Goal: Check status: Check status

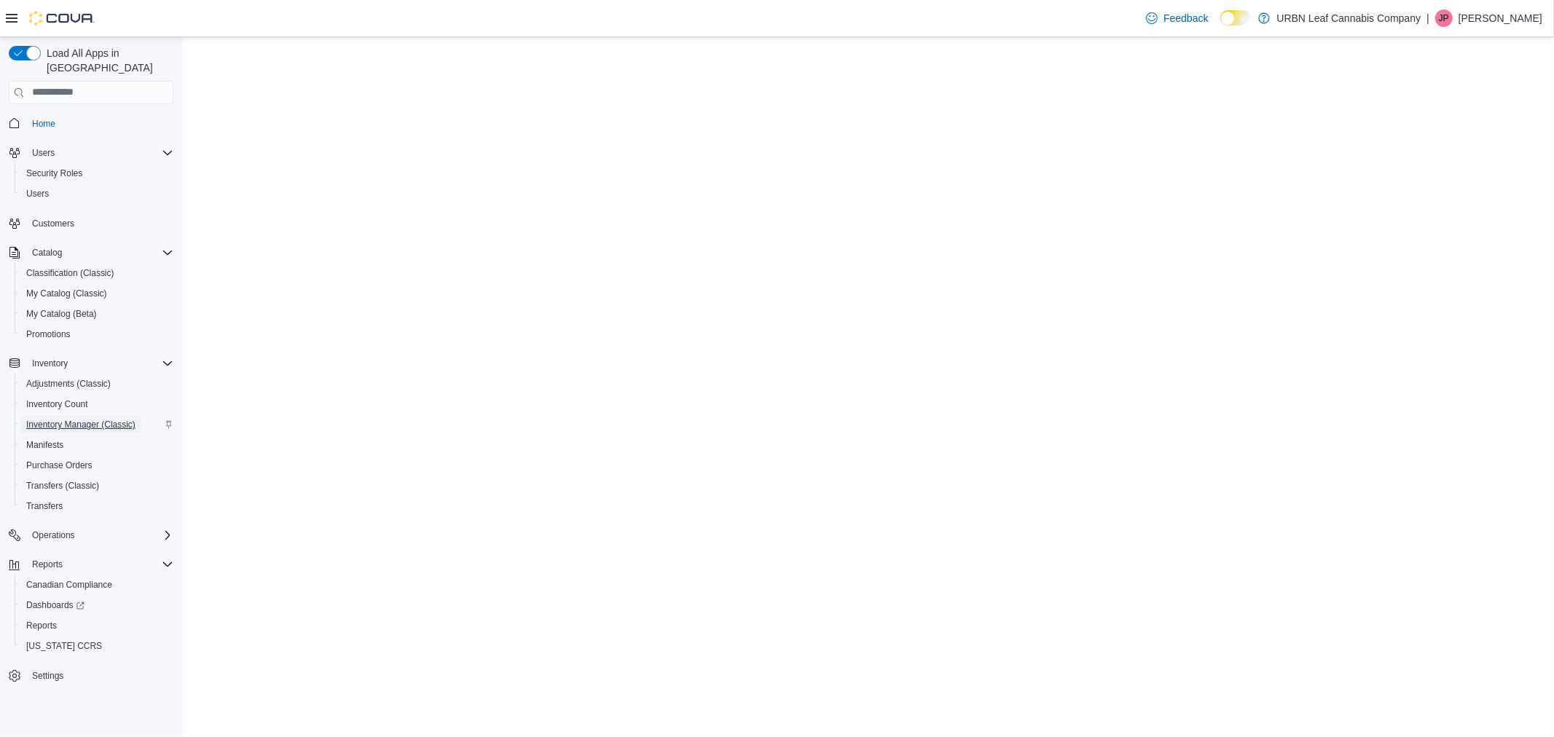
click at [107, 419] on span "Inventory Manager (Classic)" at bounding box center [80, 425] width 109 height 12
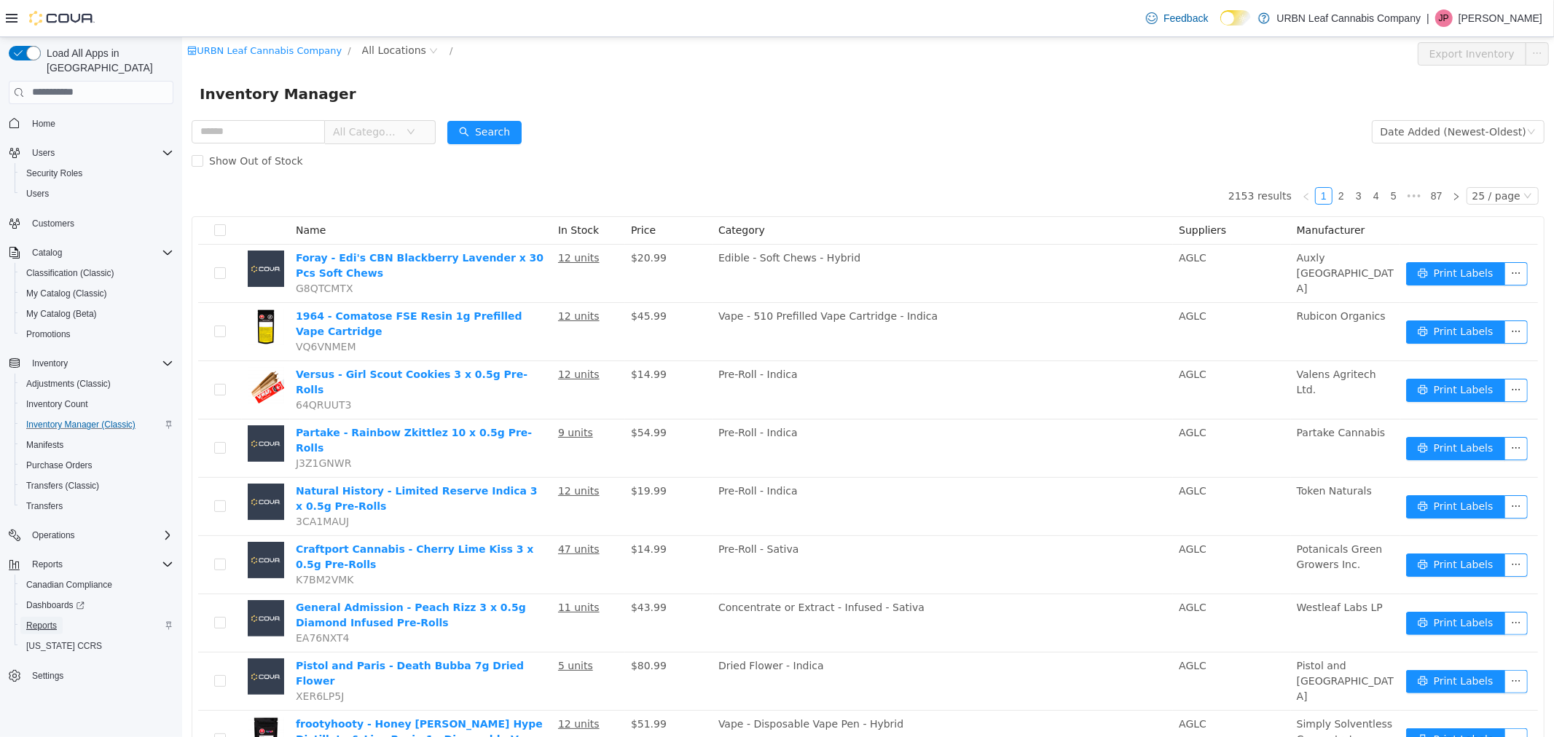
click at [50, 620] on span "Reports" at bounding box center [41, 626] width 31 height 12
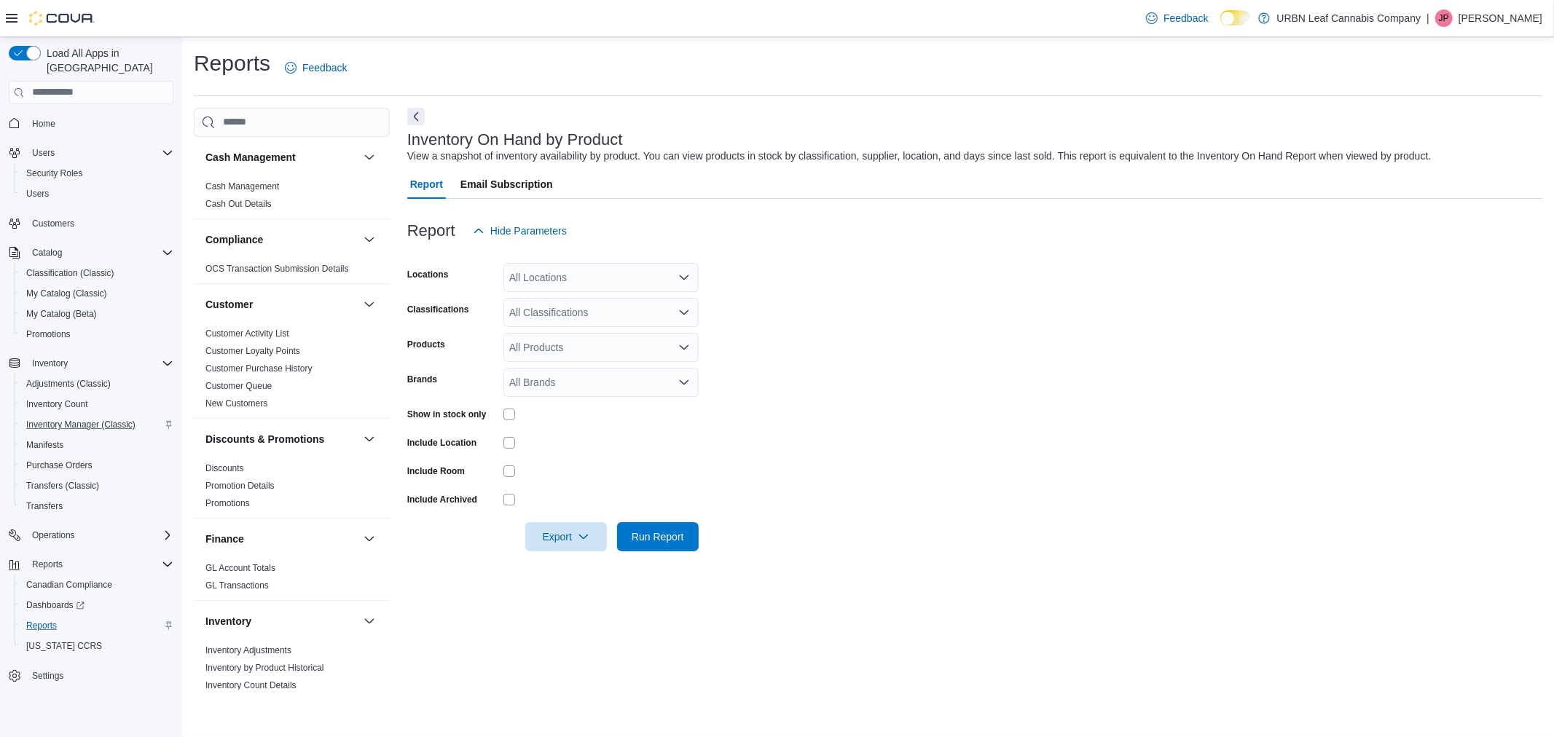
click at [596, 288] on div "All Locations" at bounding box center [600, 277] width 195 height 29
click at [594, 278] on div "All Locations Combo box. Selected. Combo box input. All Locations. Type some te…" at bounding box center [600, 277] width 195 height 29
click at [580, 345] on div "[GEOGRAPHIC_DATA]" at bounding box center [601, 344] width 178 height 15
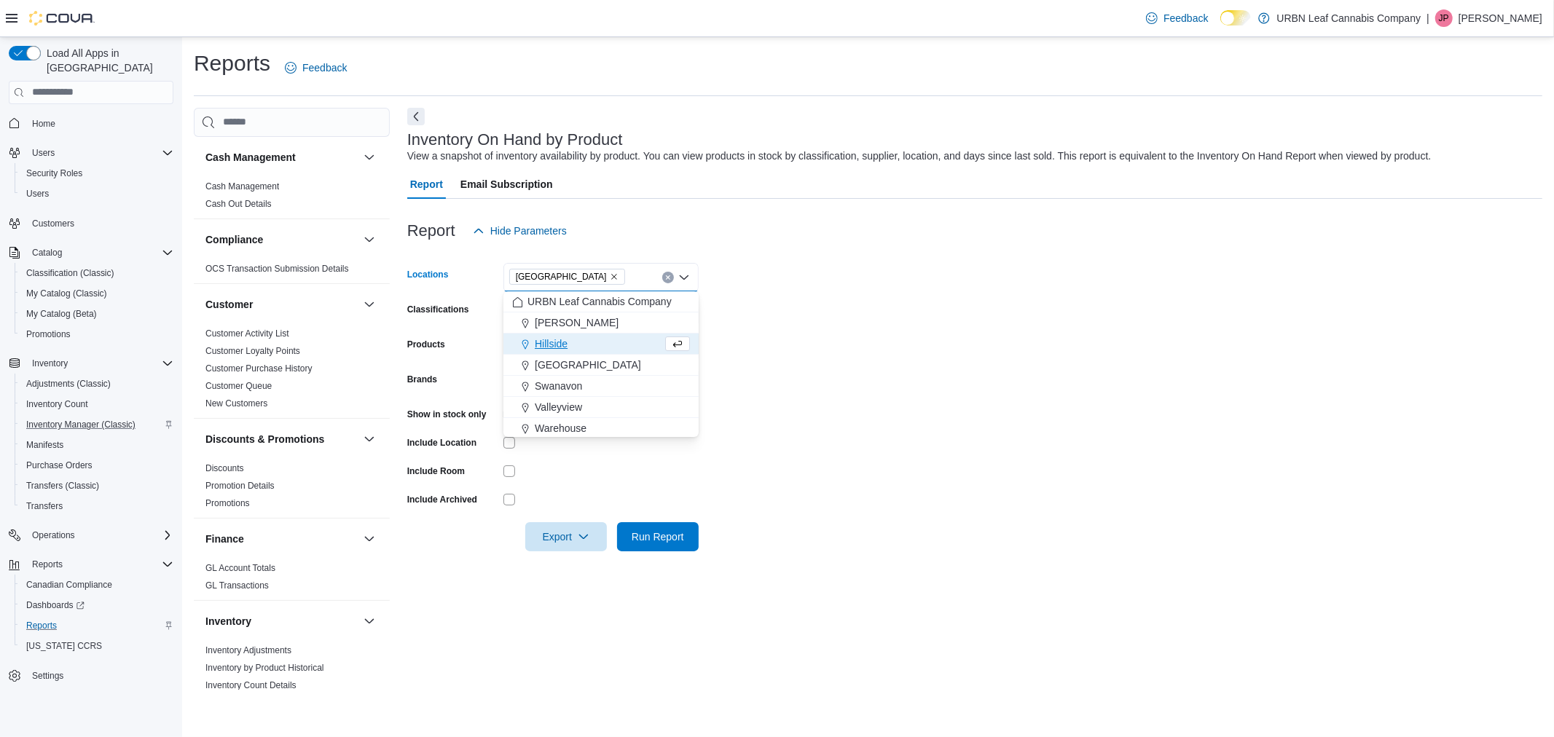
click at [902, 354] on form "Locations Clareview Combo box. Selected. Clareview. Press Backspace to delete C…" at bounding box center [974, 399] width 1135 height 306
click at [607, 315] on div "All Classifications" at bounding box center [600, 312] width 195 height 29
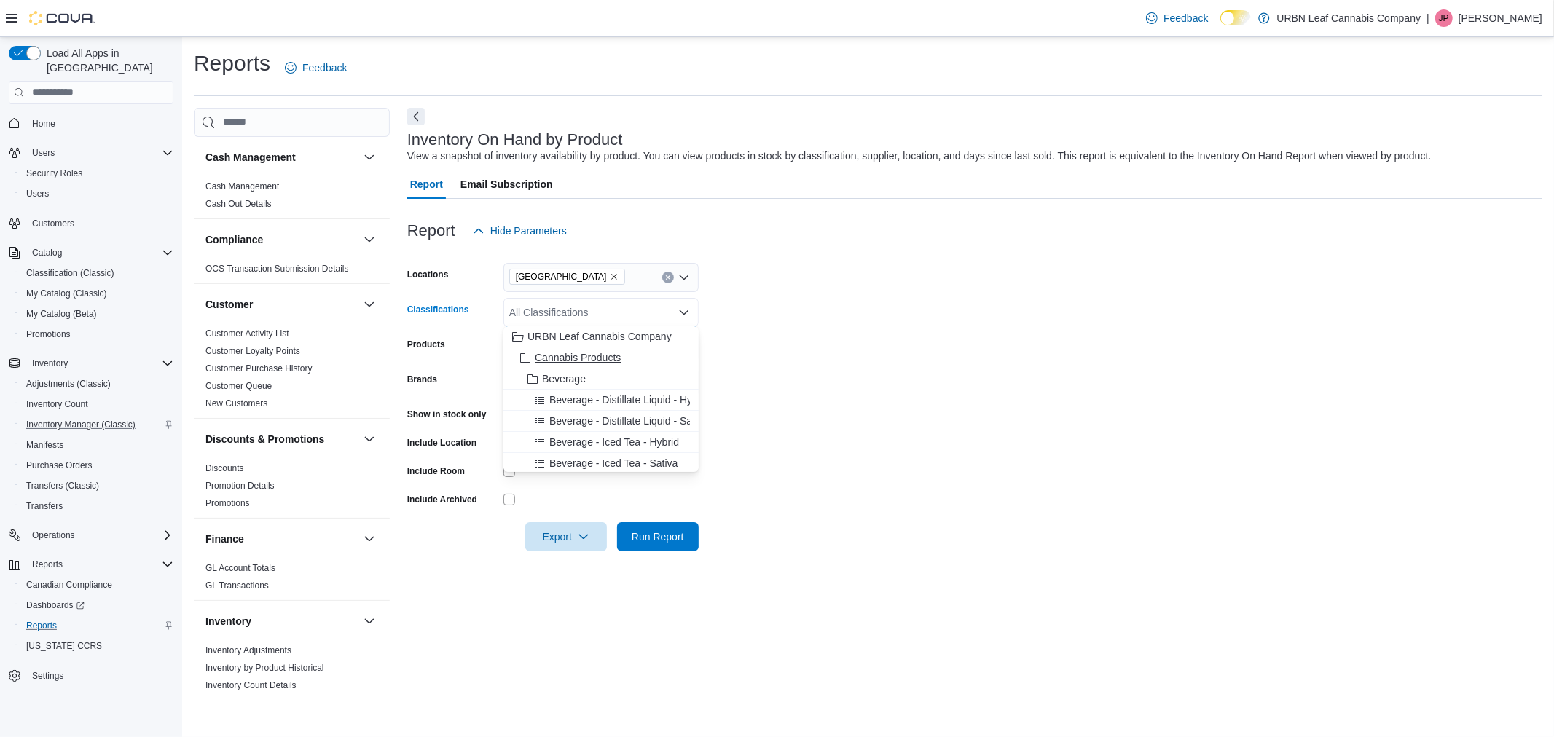
click at [607, 355] on span "Cannabis Products" at bounding box center [578, 357] width 86 height 15
click at [595, 307] on icon "Remove Cannabis Products from selection in this group" at bounding box center [596, 311] width 9 height 9
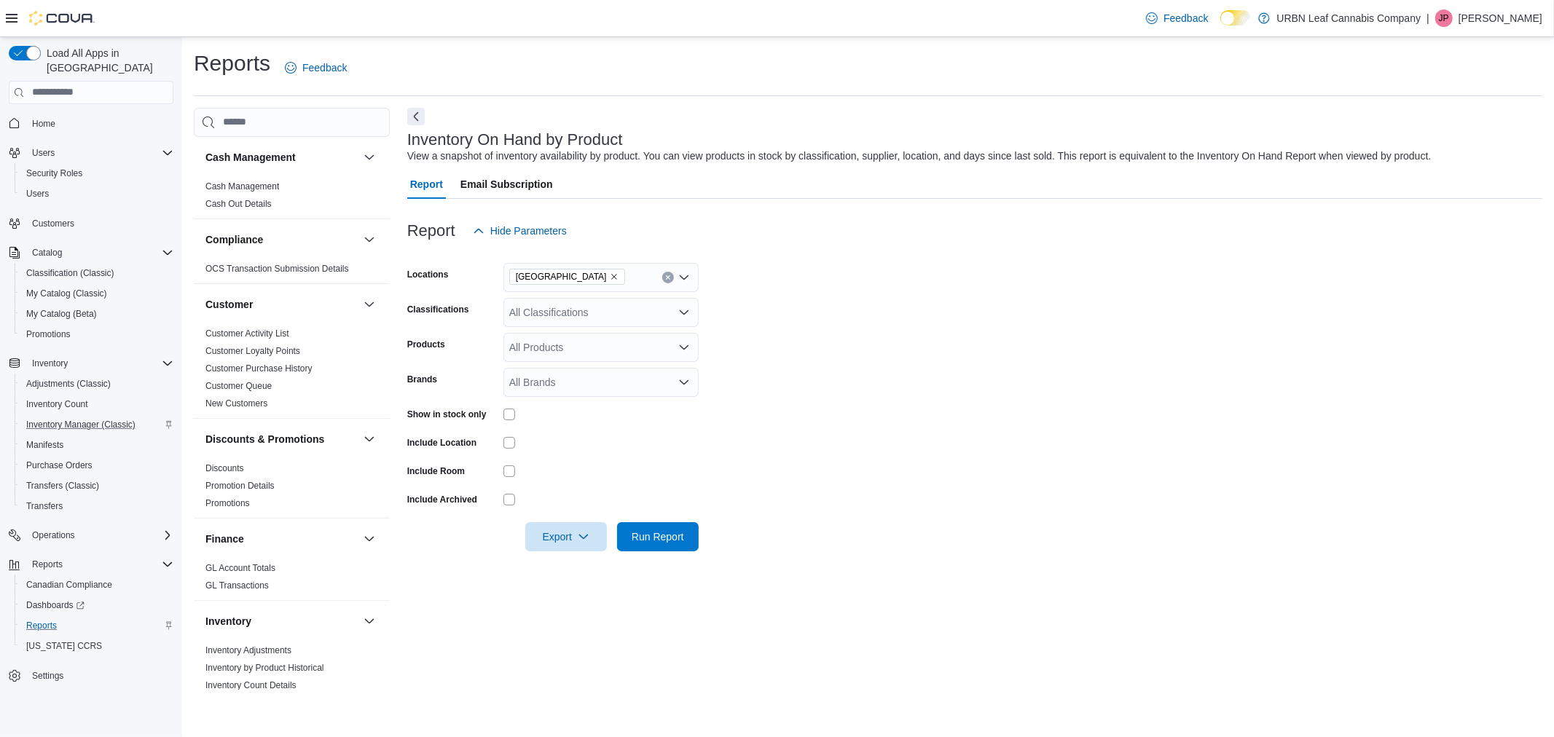
drag, startPoint x: 847, startPoint y: 376, endPoint x: 824, endPoint y: 369, distance: 23.7
click at [847, 375] on form "Locations Clareview Classifications All Classifications Products All Products B…" at bounding box center [974, 399] width 1135 height 306
click at [581, 315] on div "All Classifications" at bounding box center [600, 312] width 195 height 29
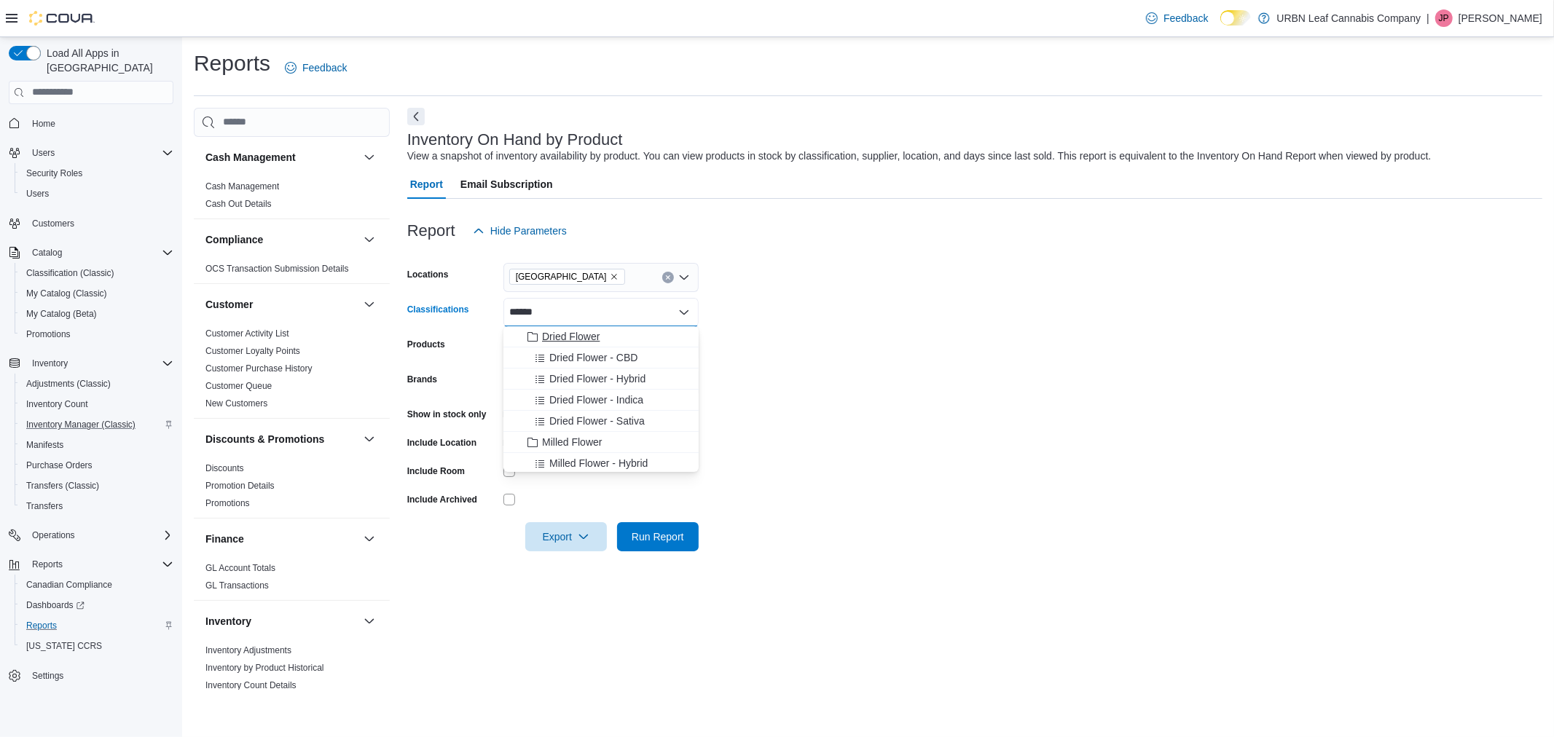
type input "******"
click at [581, 333] on span "Dried Flower" at bounding box center [571, 336] width 58 height 15
click at [813, 366] on form "Locations Clareview Classifications Dried Flower Combo box. Selected. Dried Flo…" at bounding box center [974, 399] width 1135 height 306
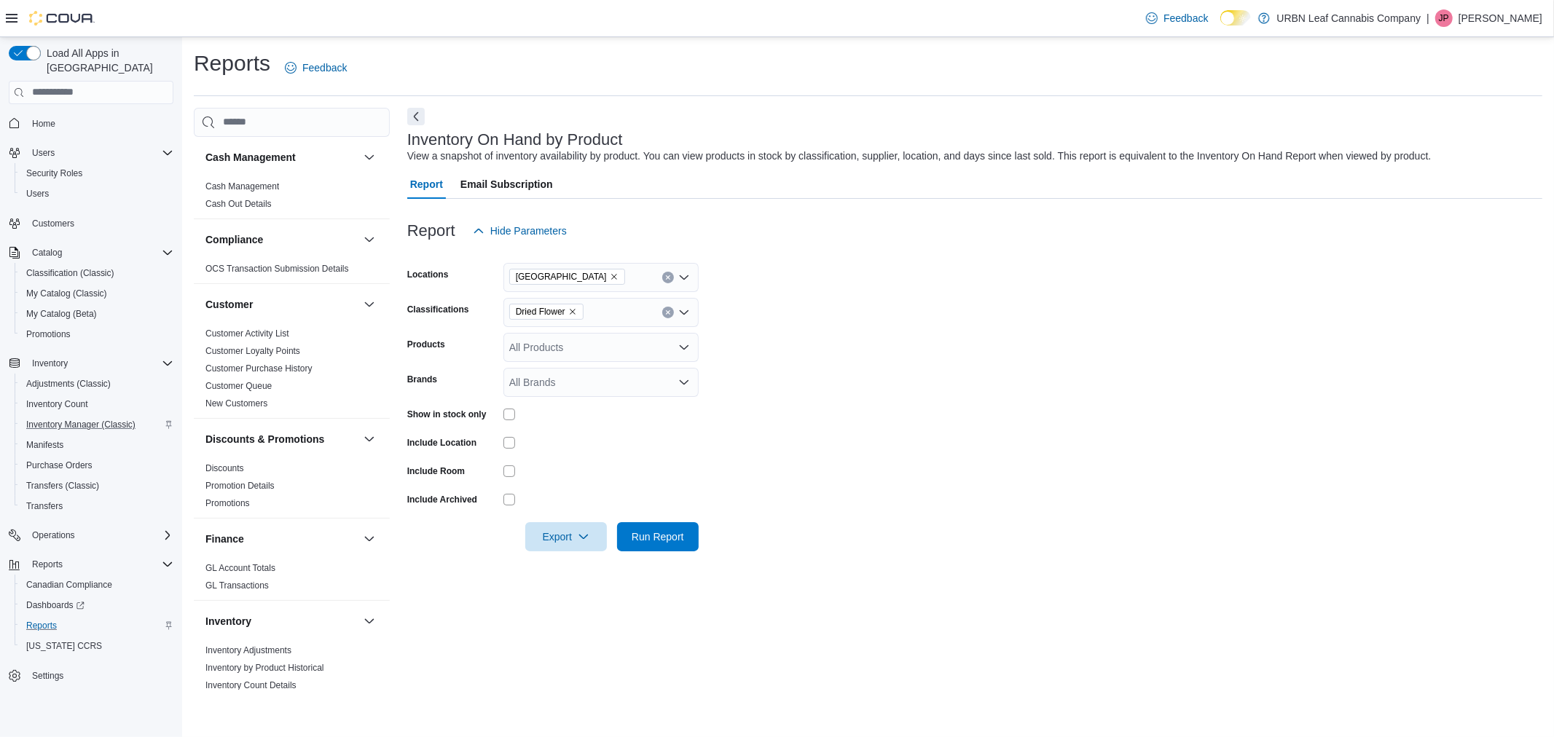
click at [508, 435] on div at bounding box center [600, 442] width 195 height 23
click at [557, 536] on span "Export" at bounding box center [566, 536] width 64 height 29
click at [568, 567] on span "Export to Excel" at bounding box center [568, 566] width 66 height 12
click at [573, 315] on icon "Remove Dried Flower from selection in this group" at bounding box center [572, 311] width 9 height 9
type input "******"
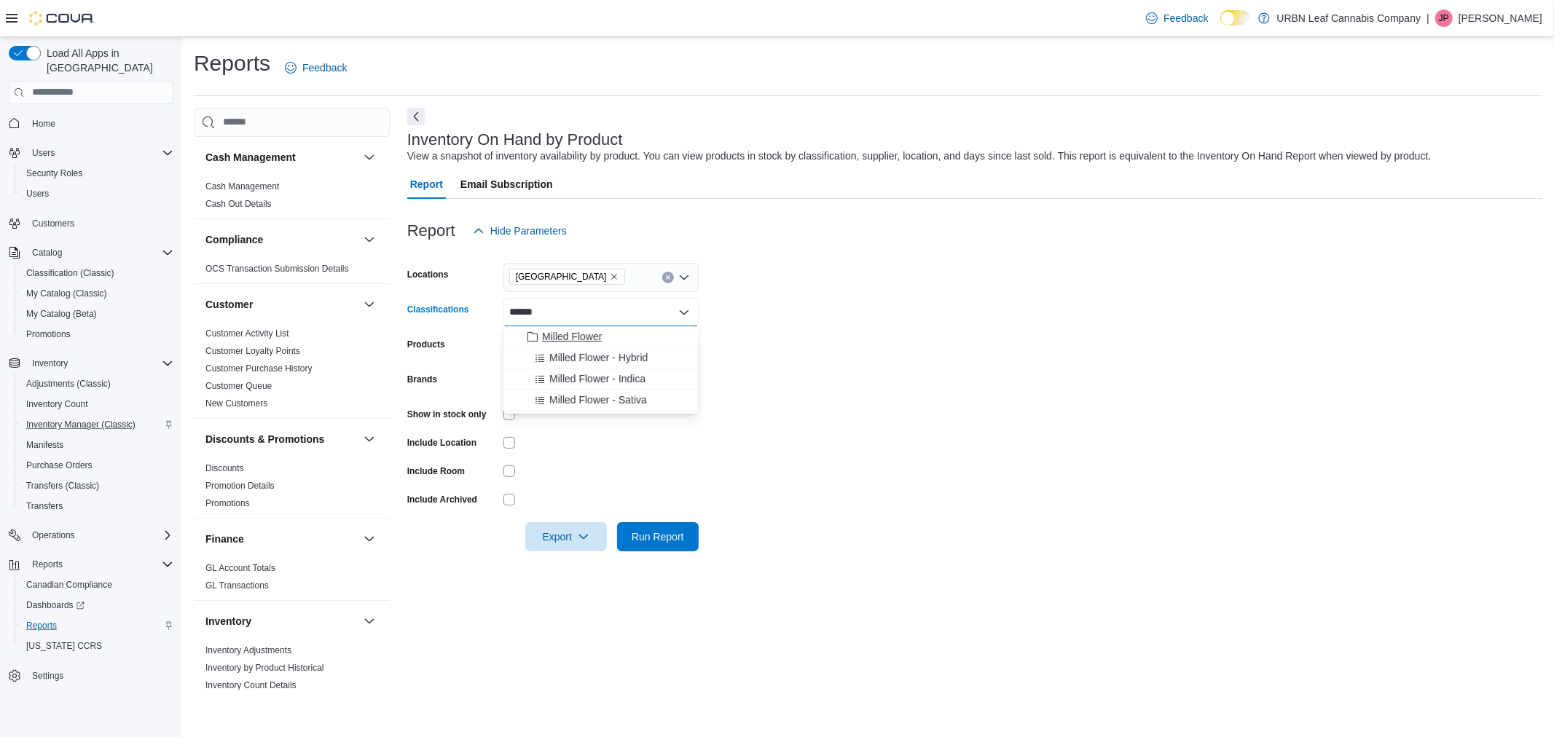
click at [565, 331] on span "Milled Flower" at bounding box center [572, 336] width 60 height 15
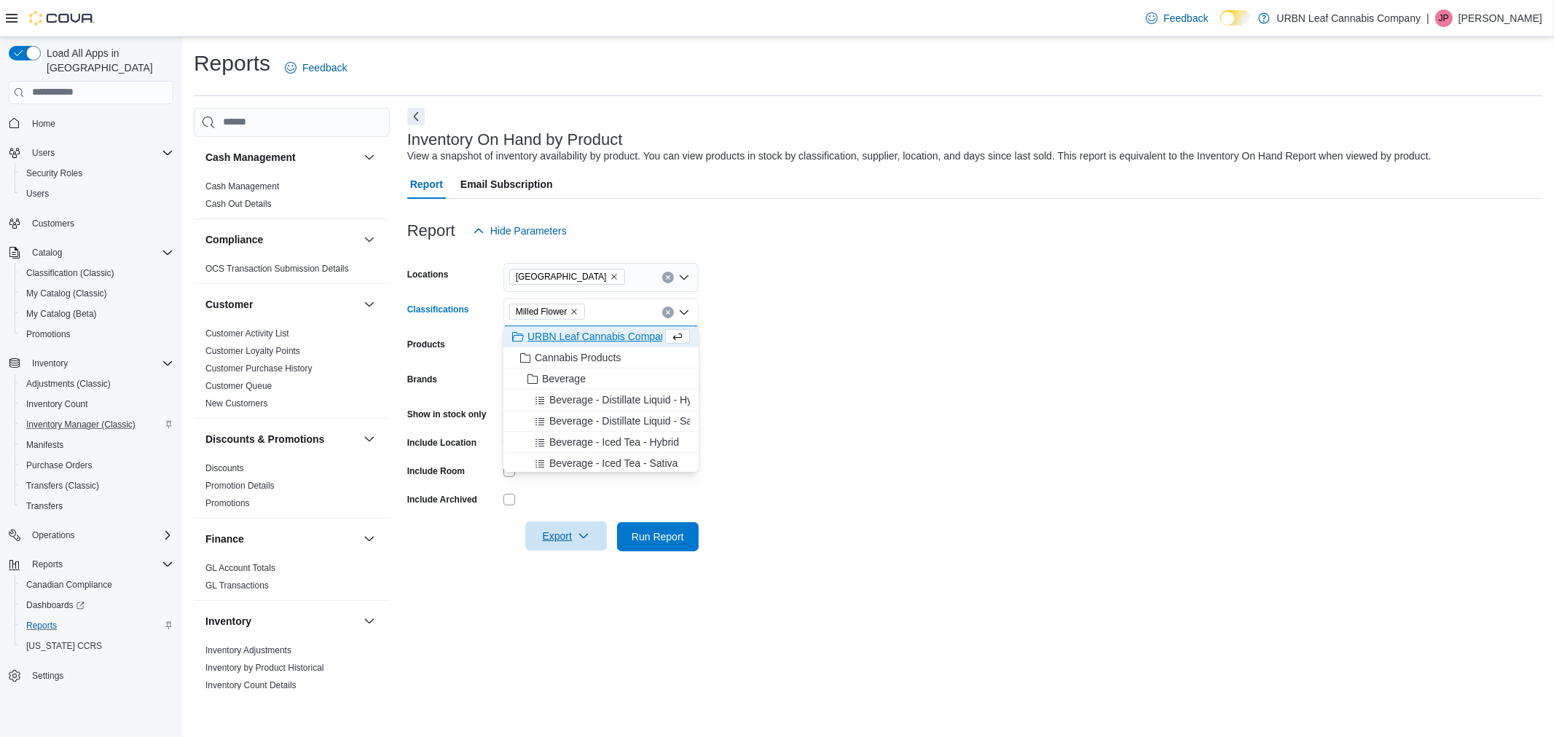
click at [571, 545] on span "Export" at bounding box center [566, 536] width 64 height 29
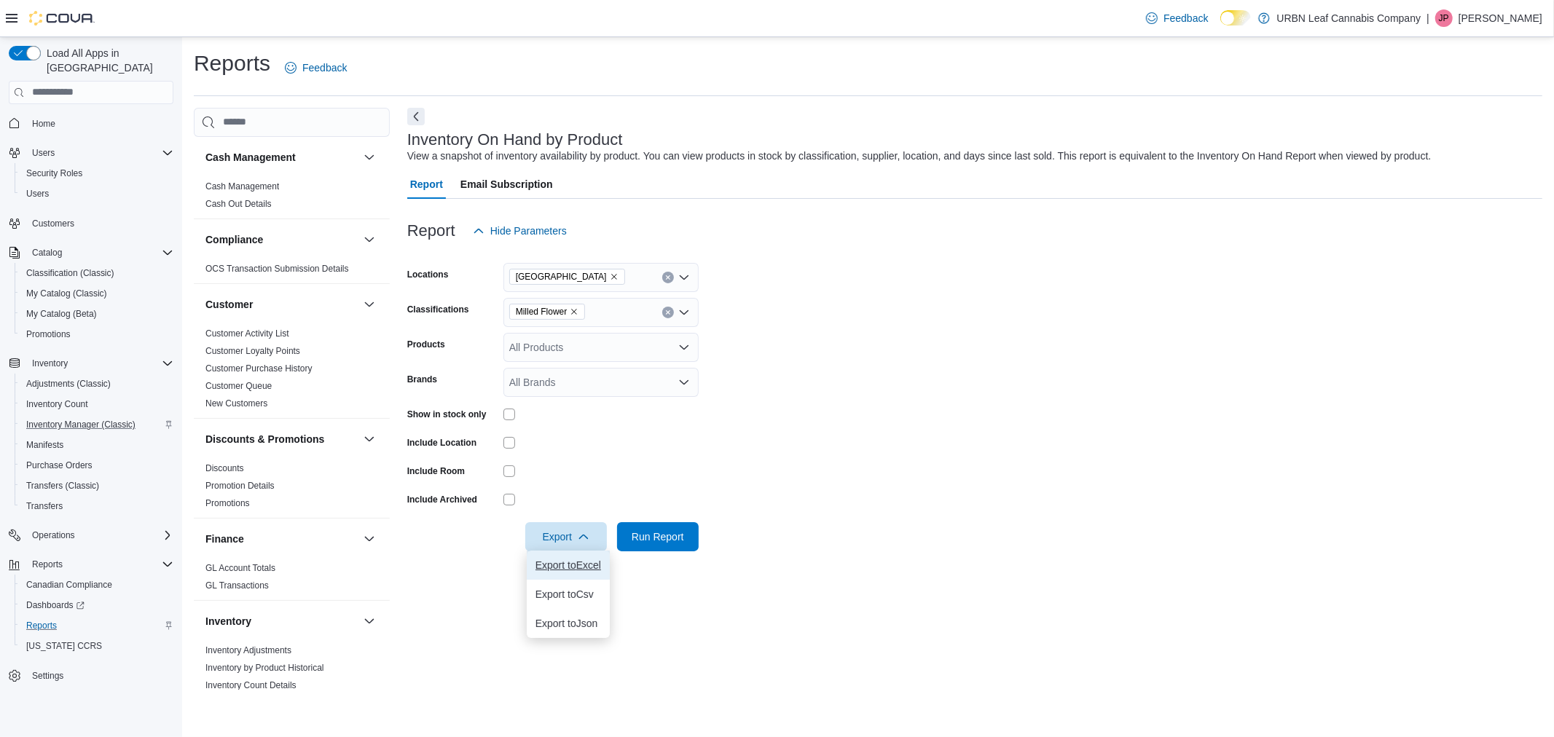
click at [570, 562] on span "Export to Excel" at bounding box center [568, 566] width 66 height 12
click at [1192, 348] on form "Locations Clareview Classifications Milled Flower Products All Products Brands …" at bounding box center [974, 399] width 1135 height 306
click at [576, 309] on icon "Remove Milled Flower from selection in this group" at bounding box center [574, 311] width 9 height 9
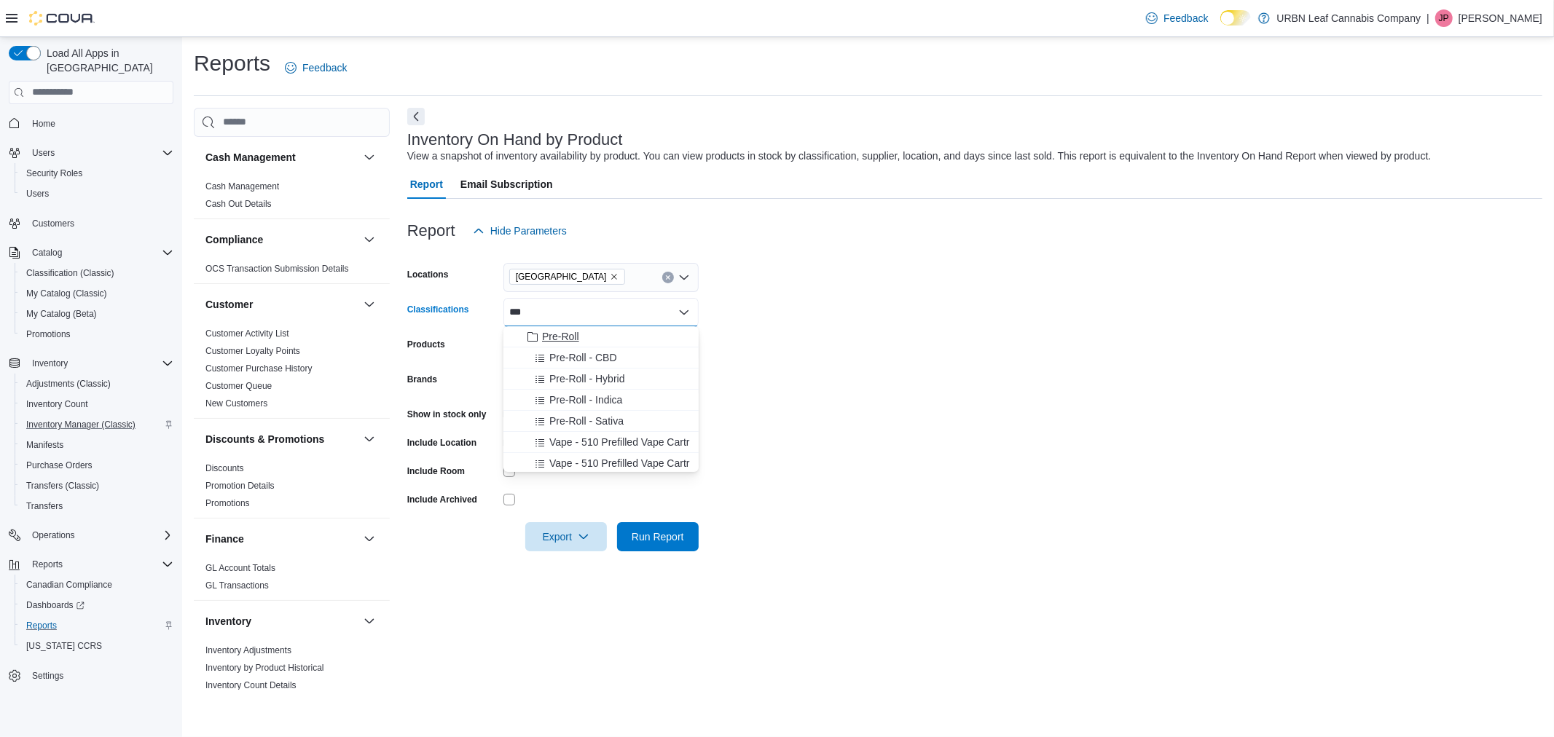
type input "***"
click at [639, 343] on div "Pre-Roll" at bounding box center [601, 336] width 178 height 15
click at [957, 353] on form "Locations Clareview Classifications Pre-Roll Combo box. Selected. Pre-Roll. Pre…" at bounding box center [974, 399] width 1135 height 306
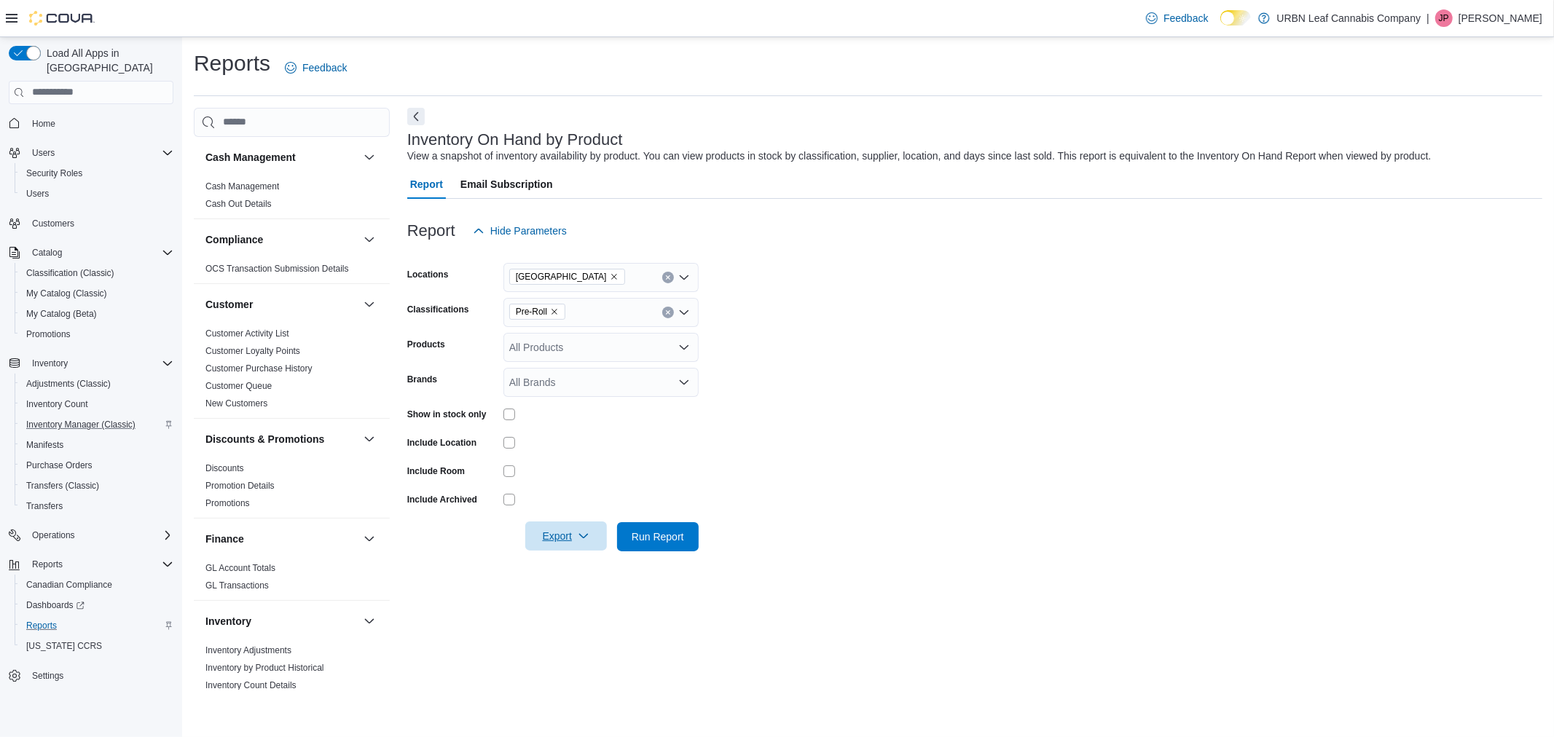
click at [558, 537] on span "Export" at bounding box center [566, 536] width 64 height 29
click at [559, 558] on button "Export to Excel" at bounding box center [568, 565] width 83 height 29
click at [557, 311] on icon "Remove Pre-Roll from selection in this group" at bounding box center [554, 311] width 9 height 9
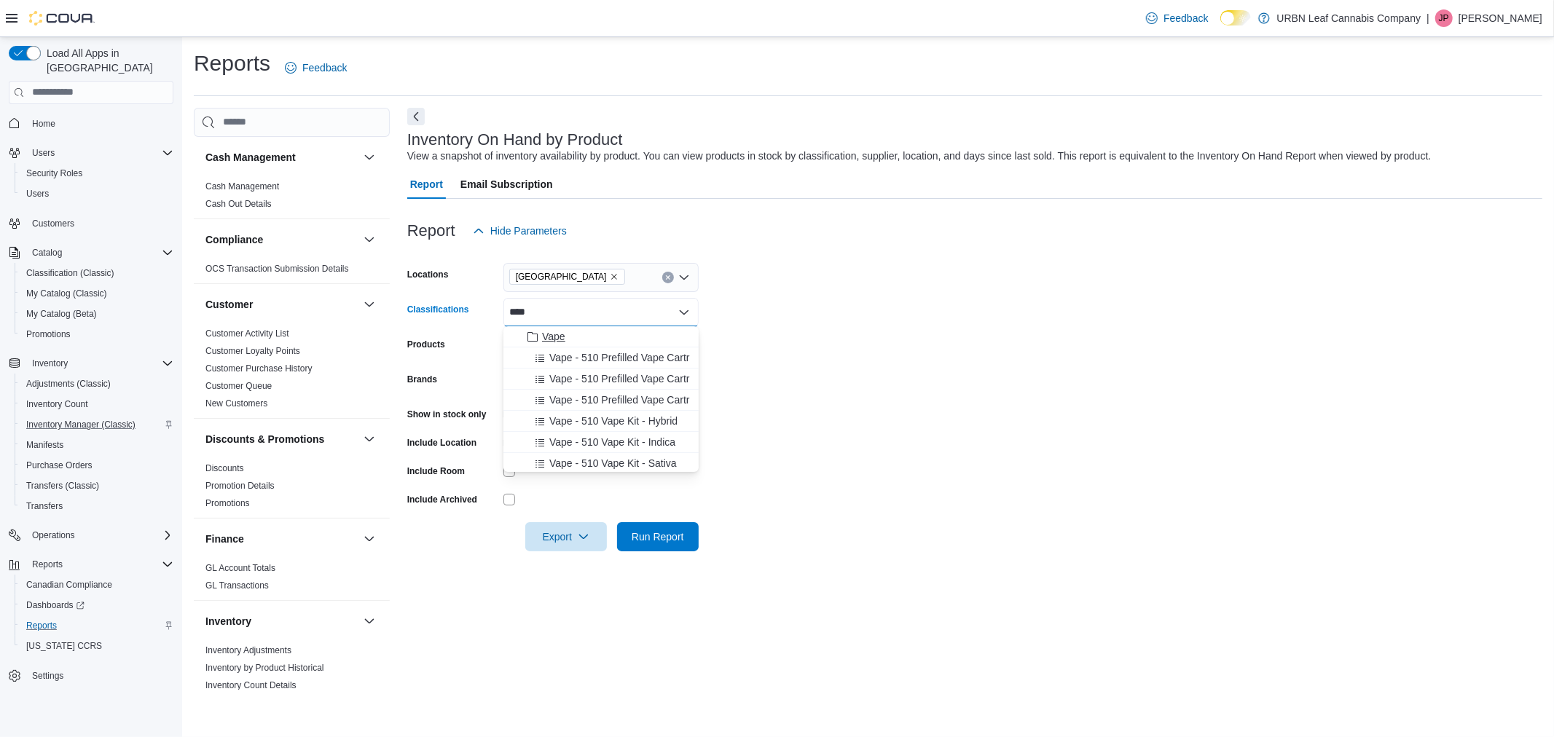
type input "****"
click at [563, 340] on span "Vape" at bounding box center [553, 336] width 23 height 15
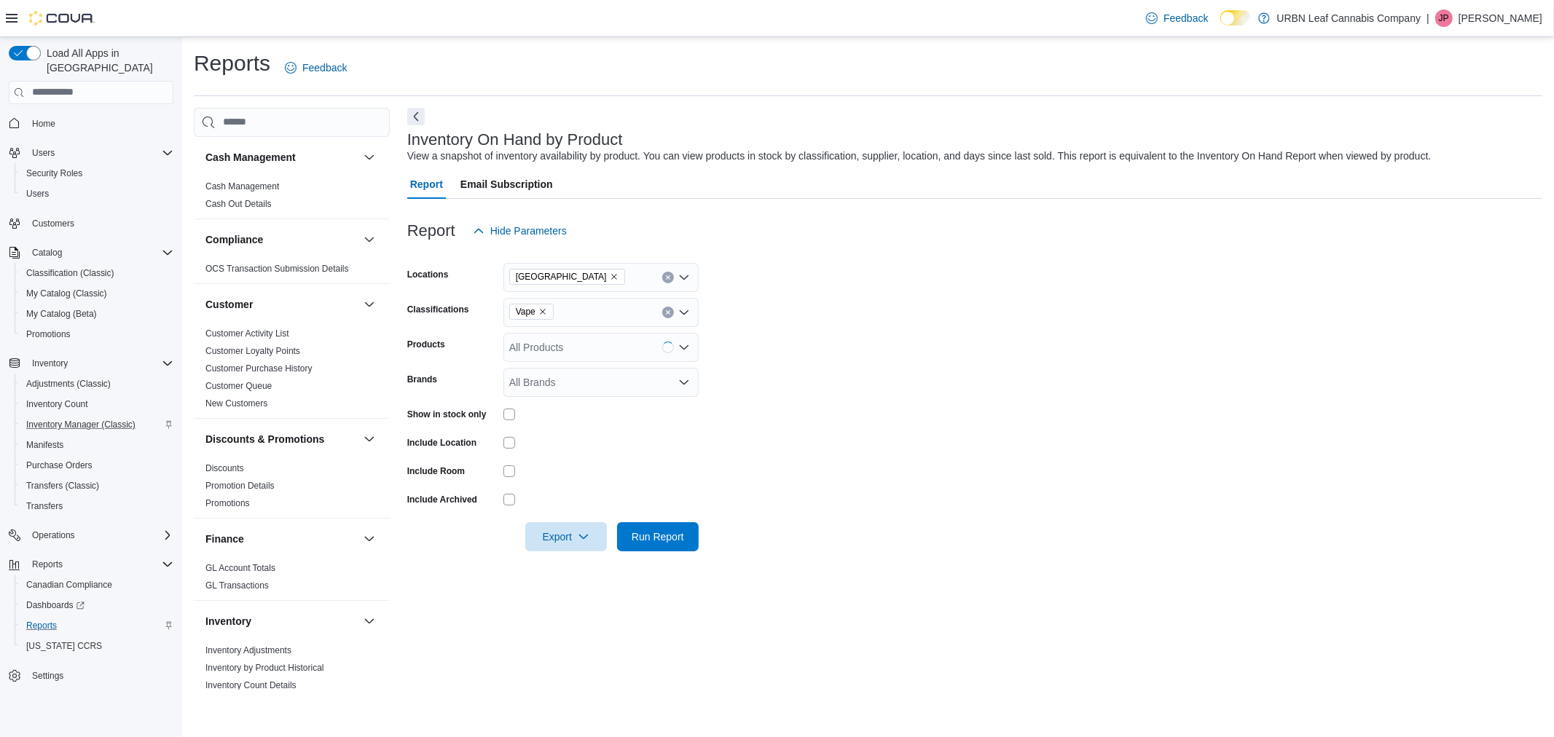
click at [831, 394] on form "Locations Clareview Classifications Vape Products All Products Brands All Brand…" at bounding box center [974, 399] width 1135 height 306
click at [584, 539] on icon "button" at bounding box center [584, 536] width 12 height 12
click at [581, 563] on span "Export to Excel" at bounding box center [568, 566] width 66 height 12
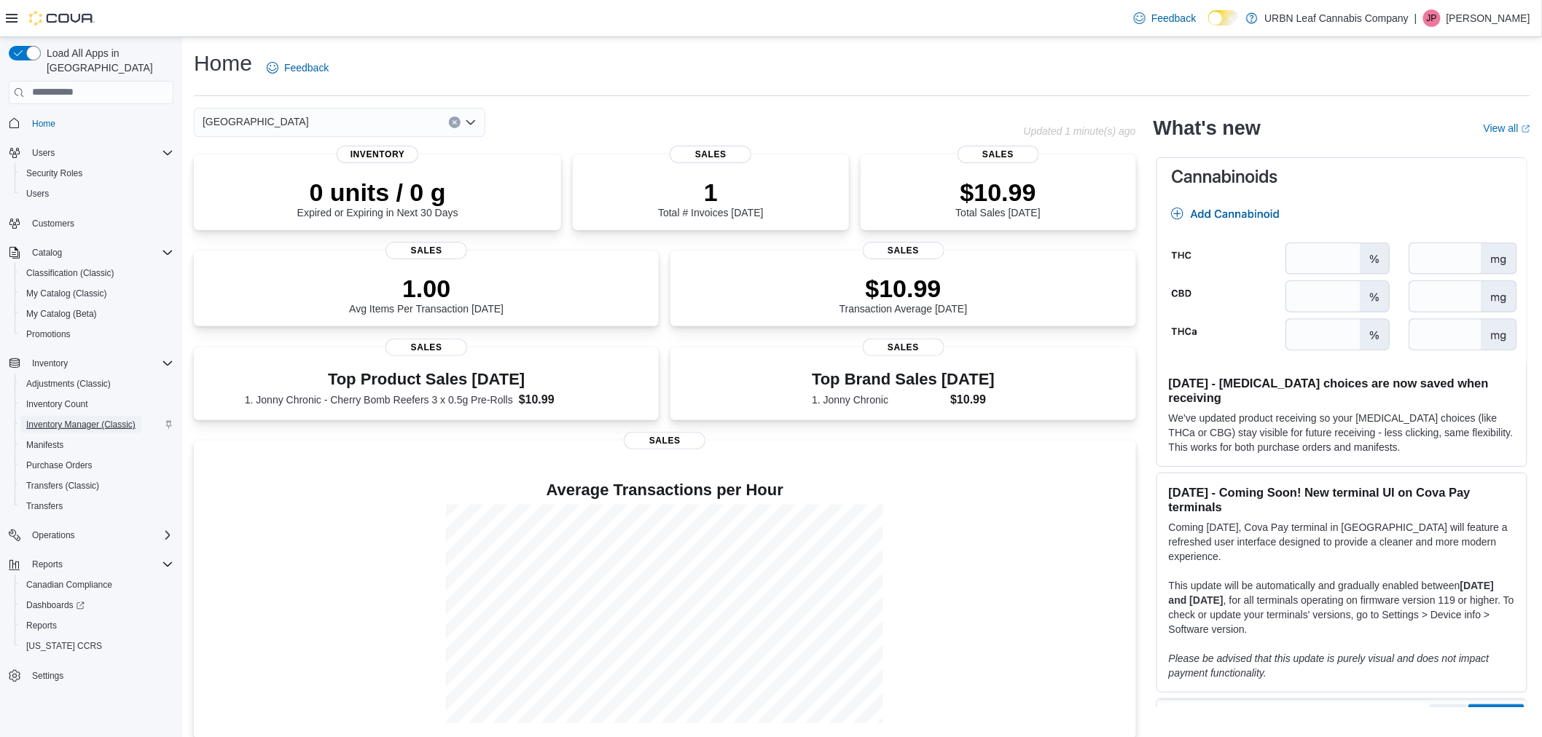
click at [67, 419] on span "Inventory Manager (Classic)" at bounding box center [80, 425] width 109 height 12
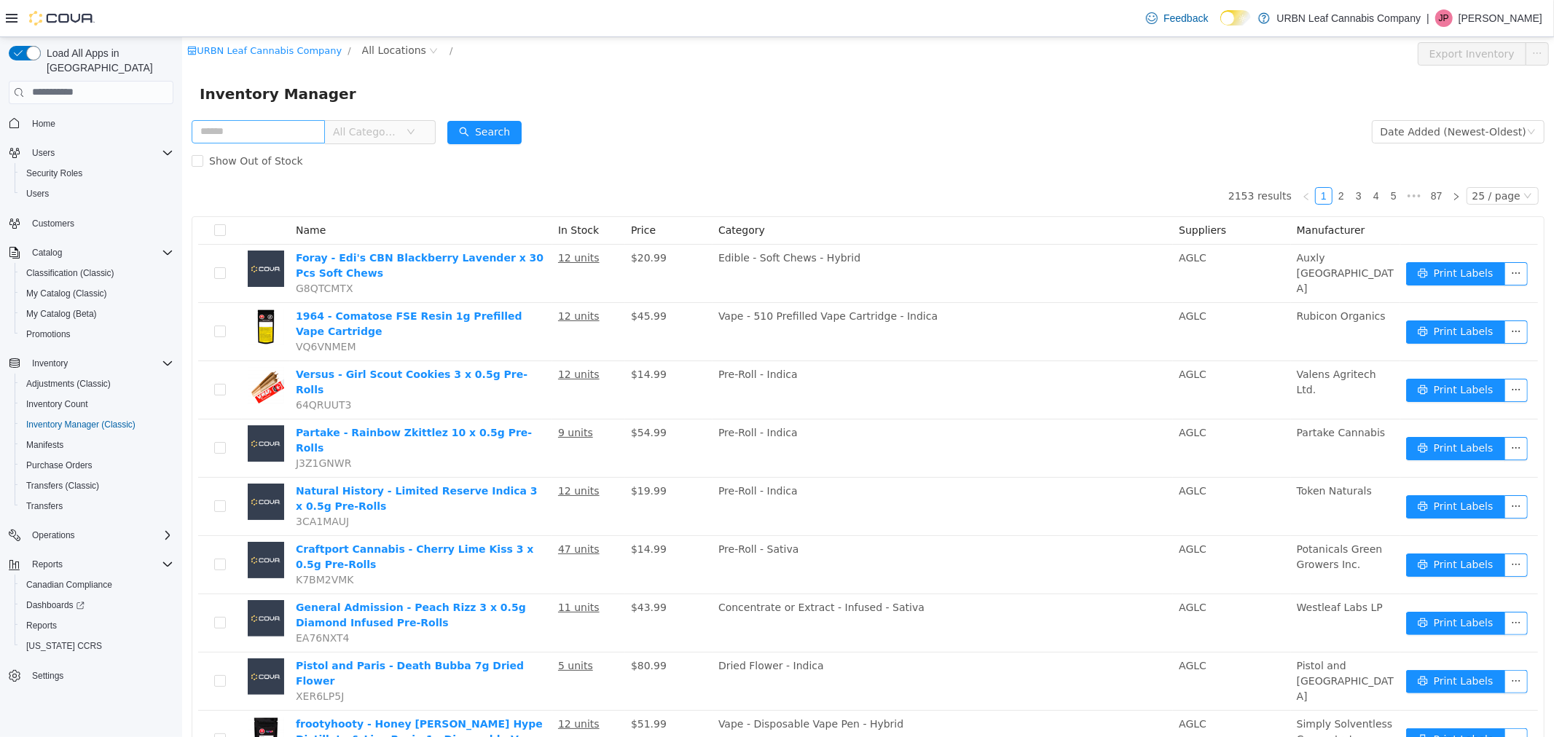
click at [226, 133] on input "text" at bounding box center [257, 130] width 133 height 23
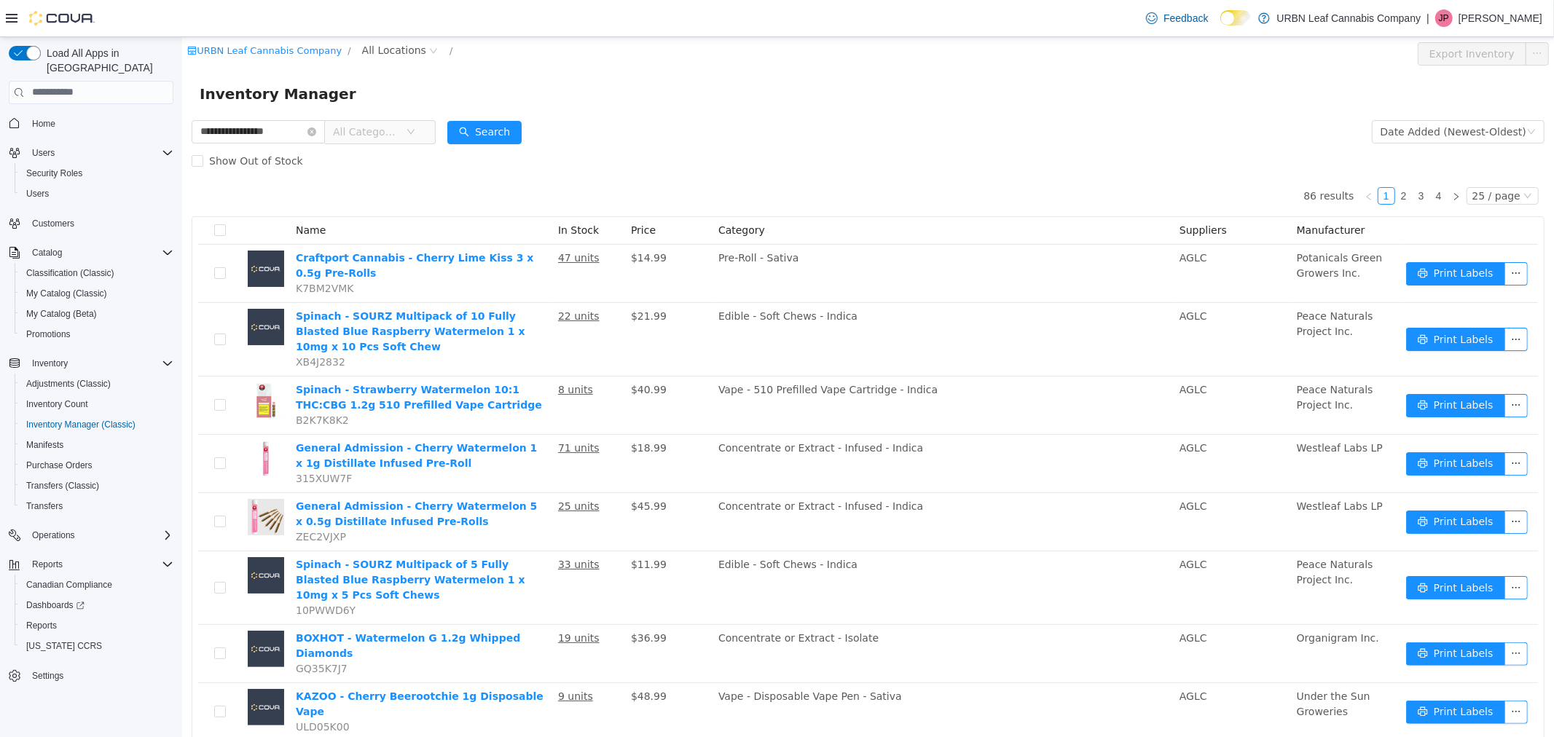
drag, startPoint x: 315, startPoint y: 130, endPoint x: 181, endPoint y: 114, distance: 134.3
click at [181, 123] on html "**********" at bounding box center [867, 386] width 1372 height 700
type input "**********"
click at [361, 50] on span "All Locations" at bounding box center [393, 50] width 64 height 16
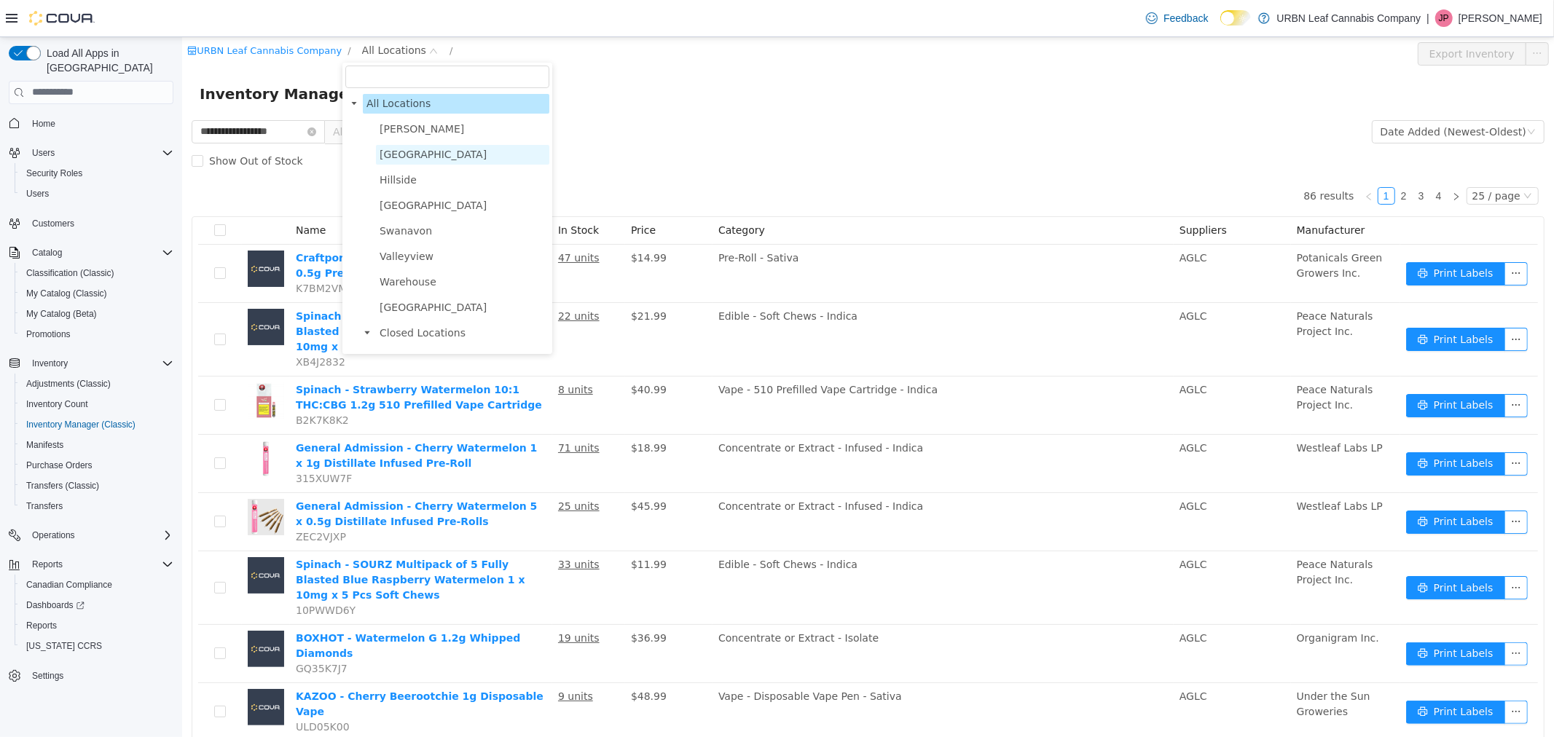
click at [396, 156] on span "[GEOGRAPHIC_DATA]" at bounding box center [432, 154] width 107 height 12
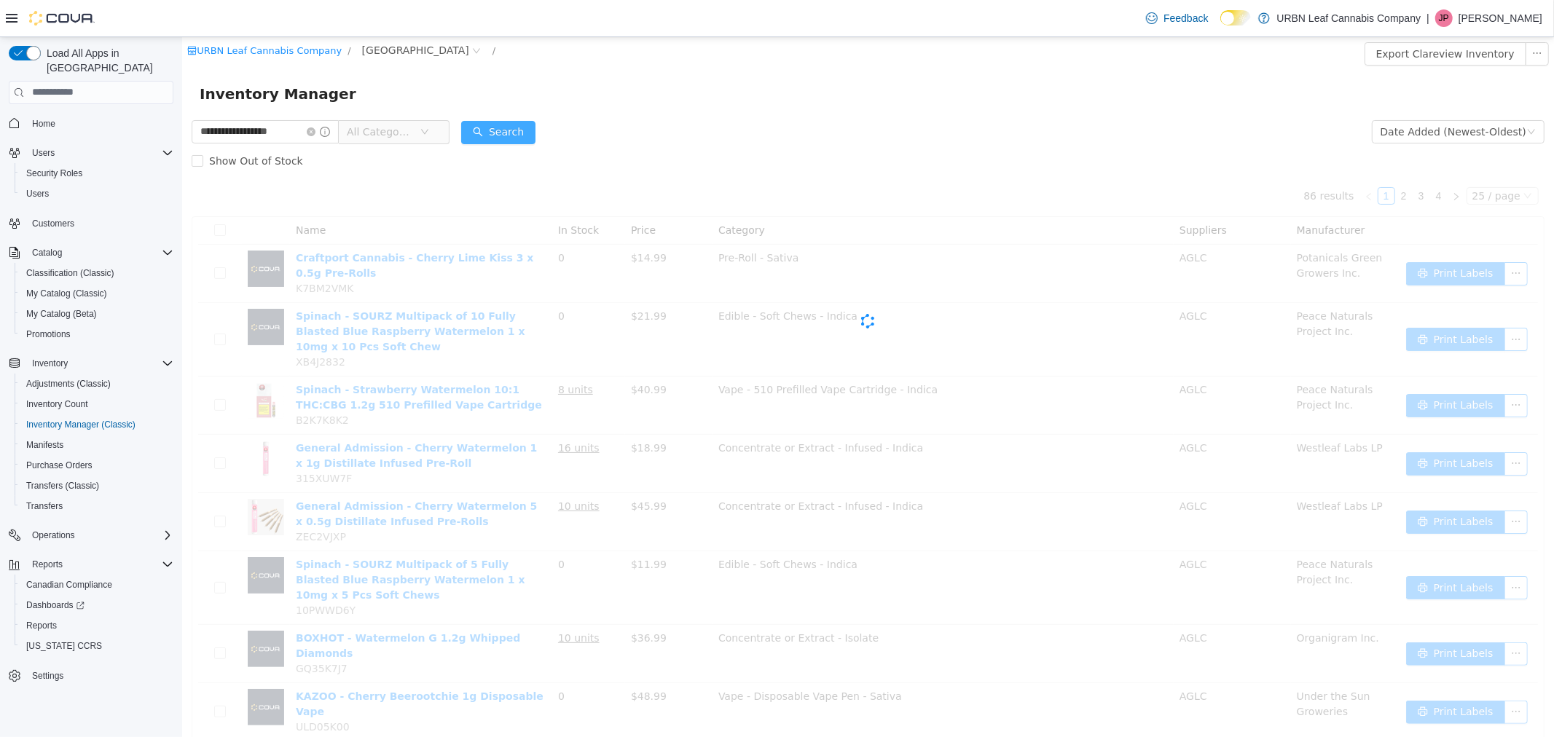
click at [500, 140] on button "Search" at bounding box center [497, 131] width 74 height 23
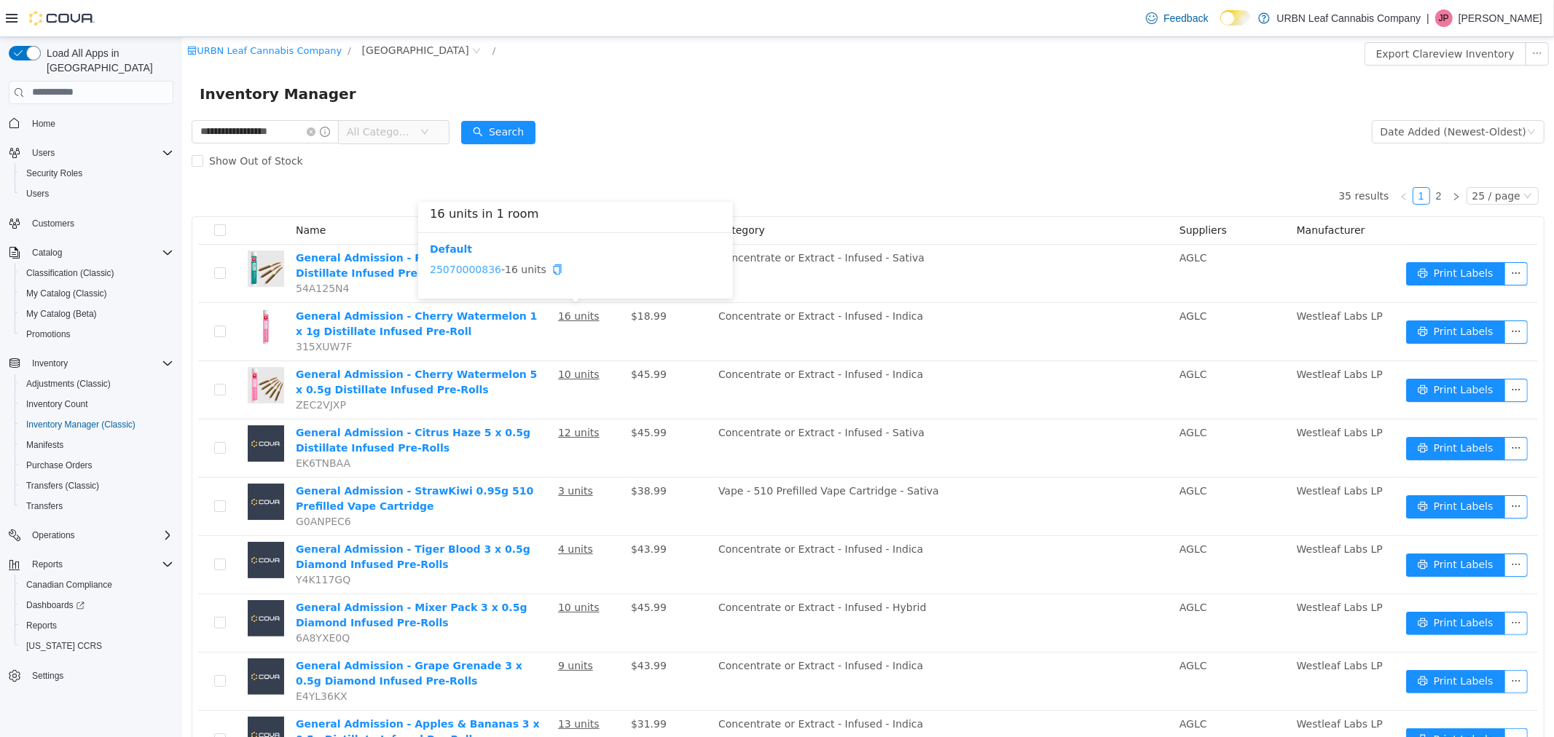
click at [453, 264] on link "25070000836" at bounding box center [464, 269] width 71 height 12
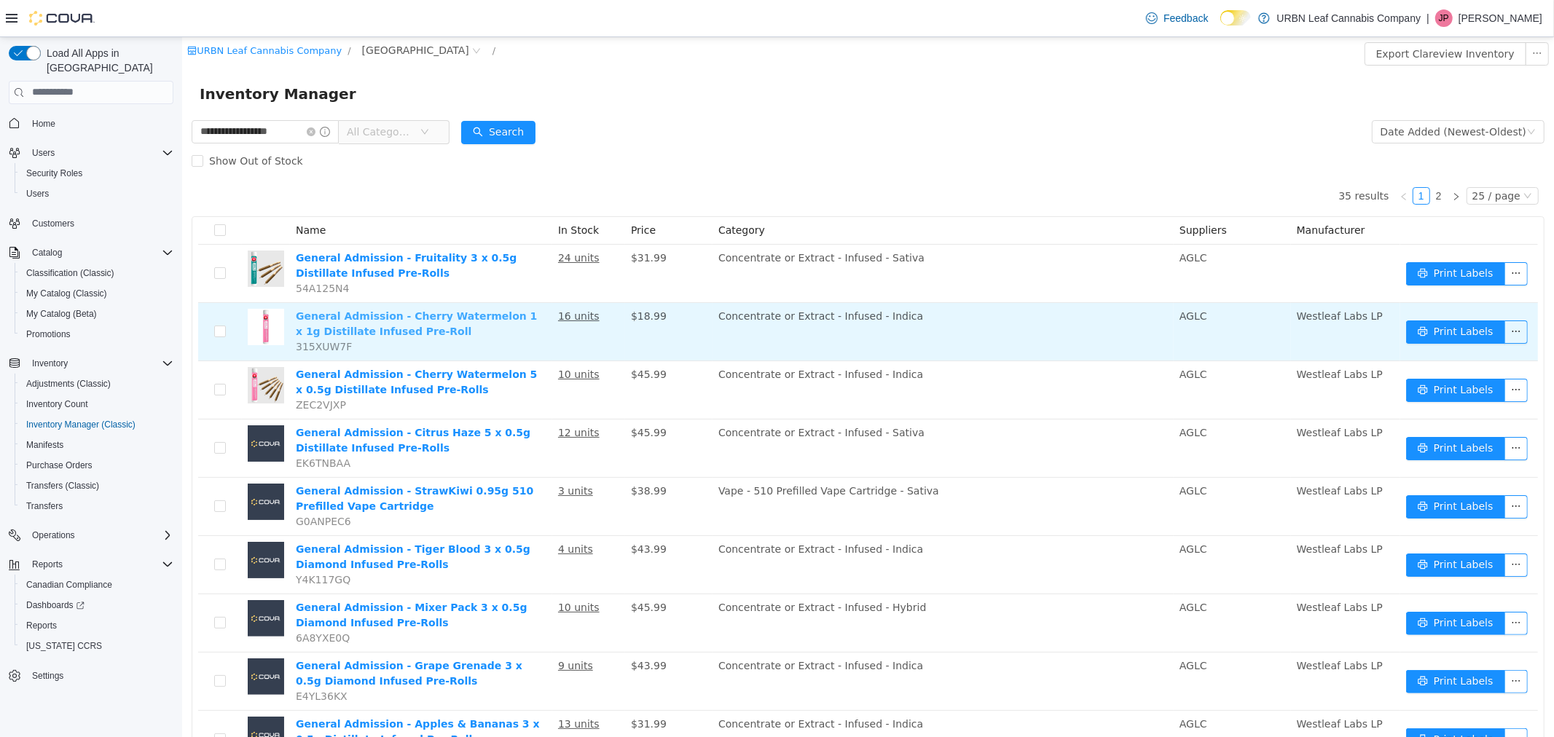
click at [428, 311] on link "General Admission - Cherry Watermelon 1 x 1g Distillate Infused Pre-Roll" at bounding box center [415, 323] width 241 height 27
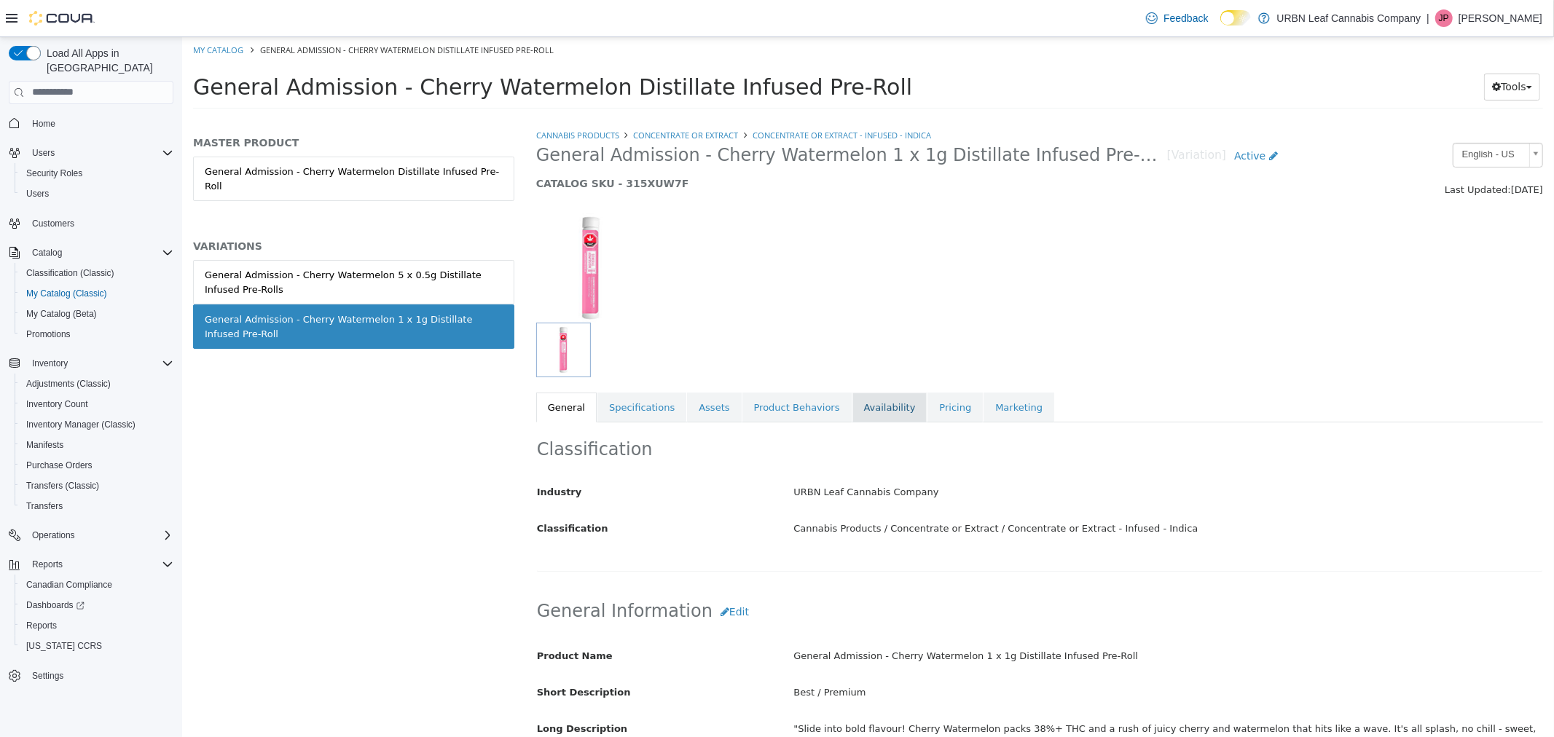
click at [852, 406] on link "Availability" at bounding box center [889, 407] width 75 height 31
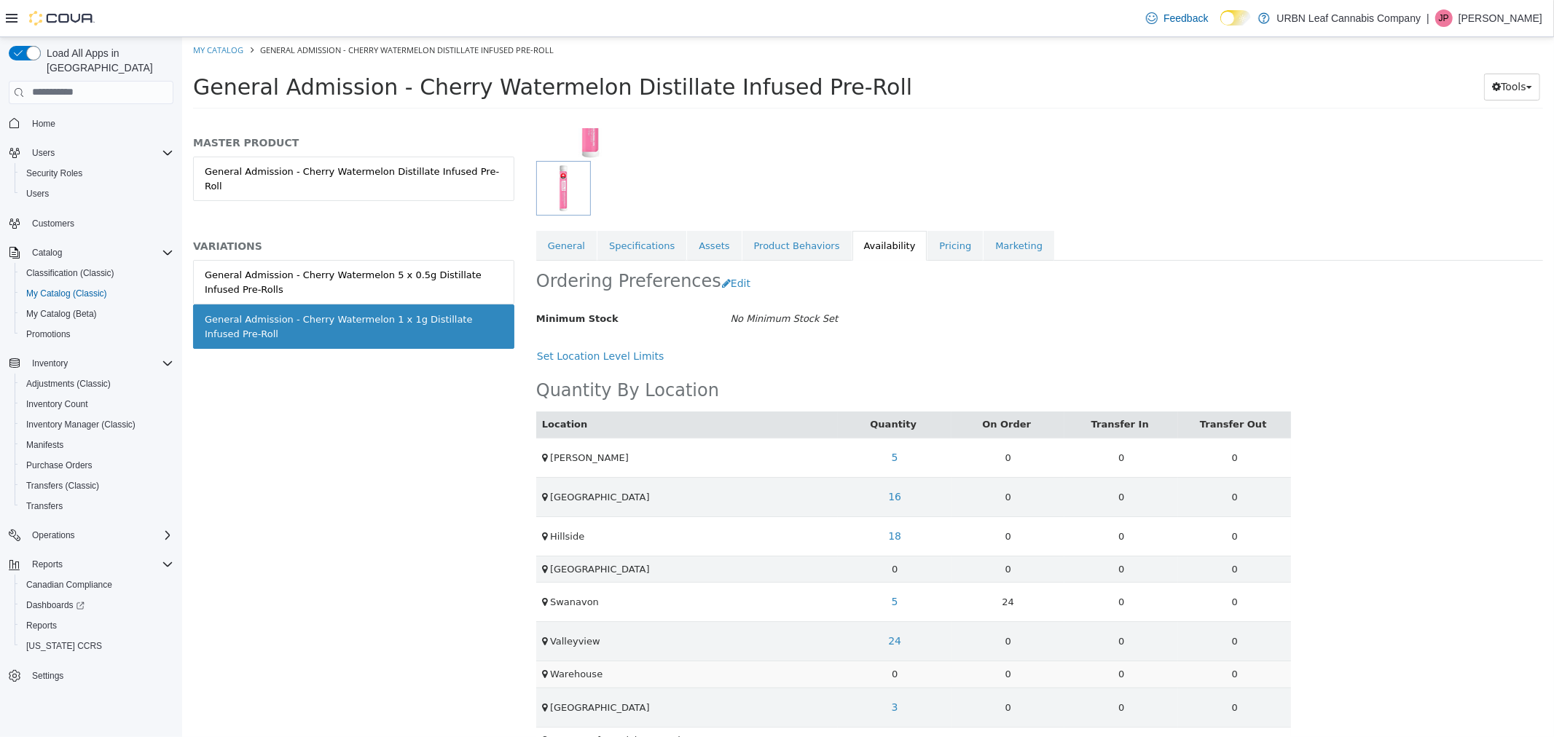
scroll to position [224, 0]
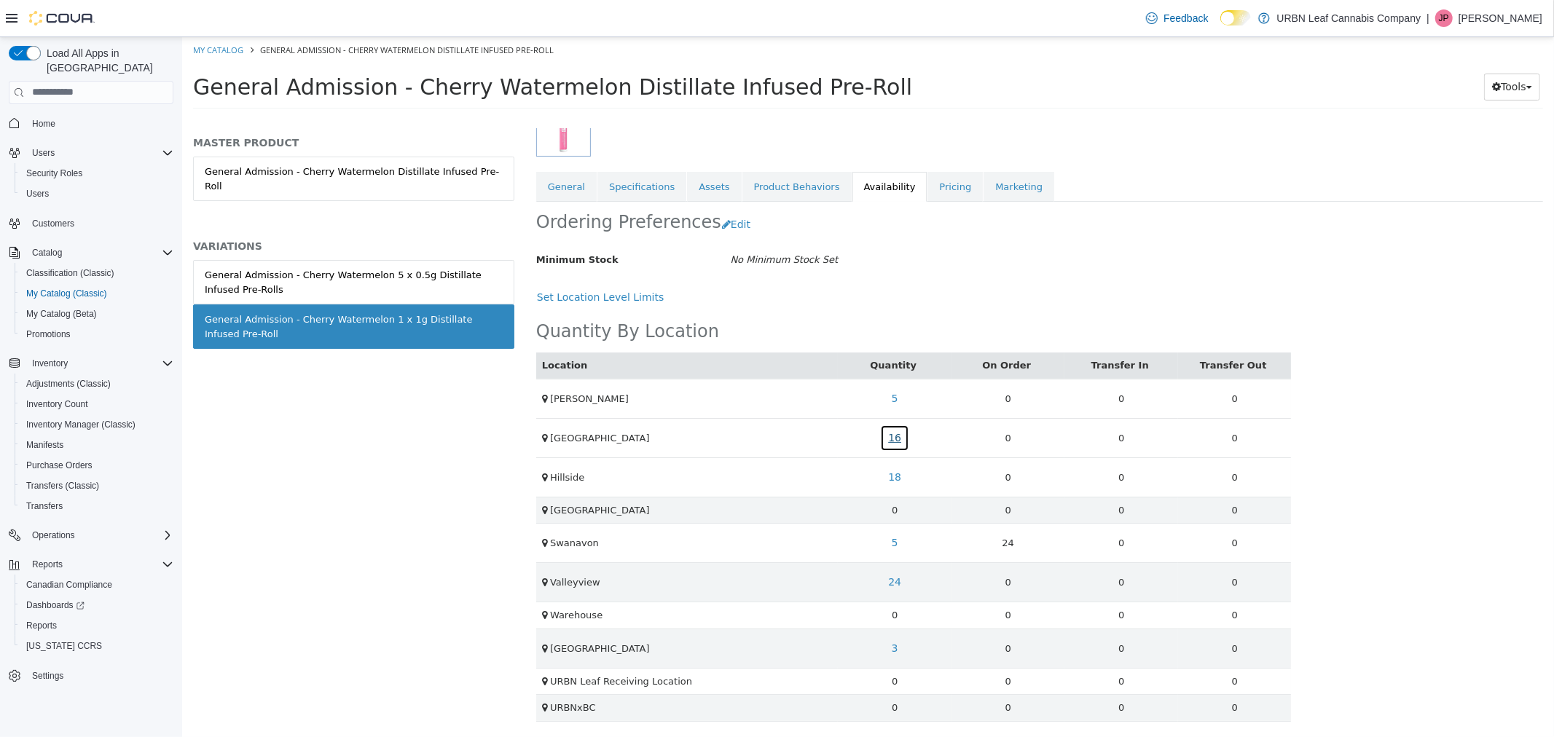
click at [889, 438] on link "16" at bounding box center [893, 437] width 29 height 27
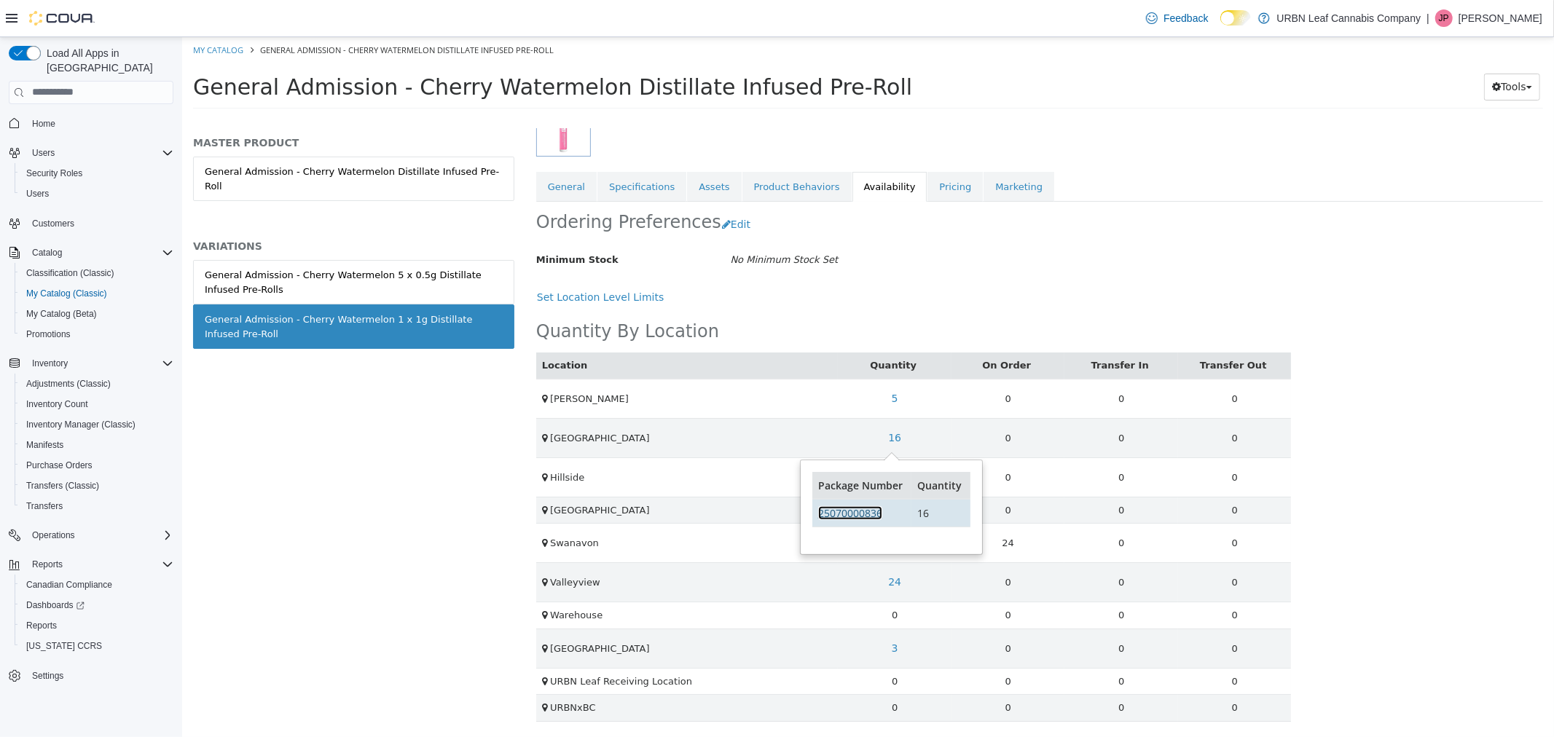
click at [855, 509] on link "25070000836" at bounding box center [849, 513] width 64 height 14
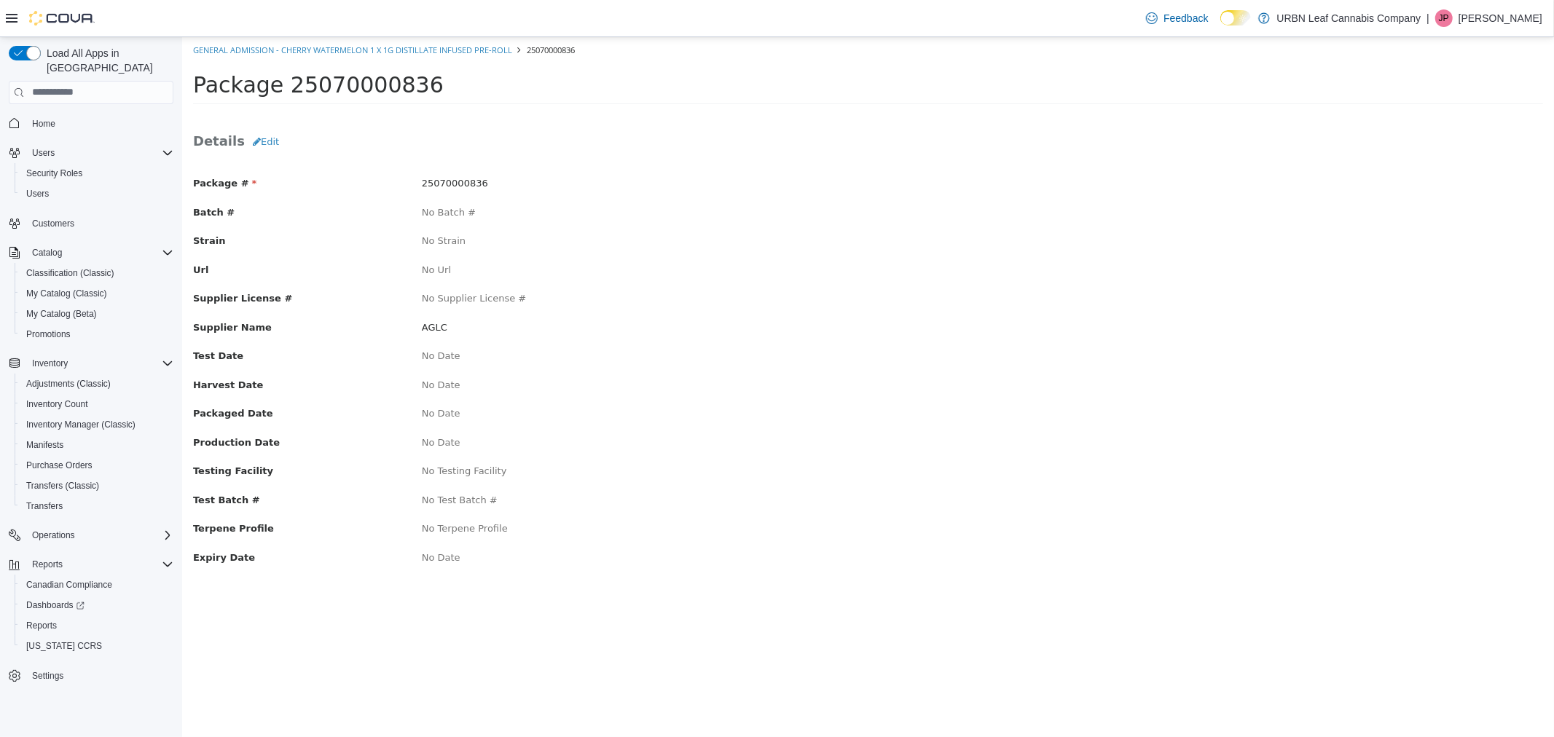
drag, startPoint x: 447, startPoint y: 184, endPoint x: 474, endPoint y: 185, distance: 27.0
click at [448, 183] on span "25070000836" at bounding box center [454, 182] width 66 height 11
drag, startPoint x: 463, startPoint y: 181, endPoint x: 420, endPoint y: 184, distance: 42.4
click at [417, 184] on div "25070000836" at bounding box center [639, 183] width 458 height 15
copy span "25070000836"
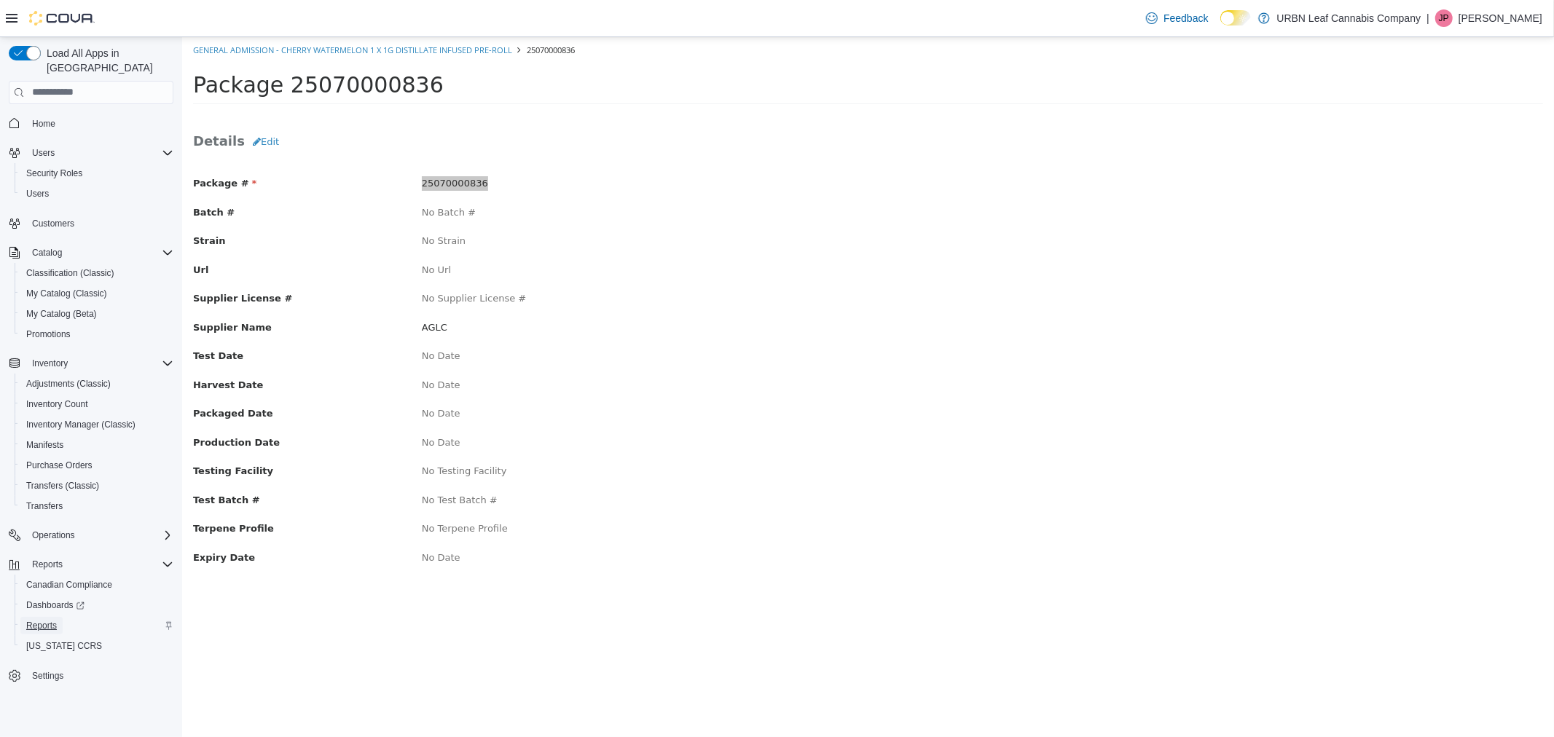
click at [51, 620] on span "Reports" at bounding box center [41, 626] width 31 height 12
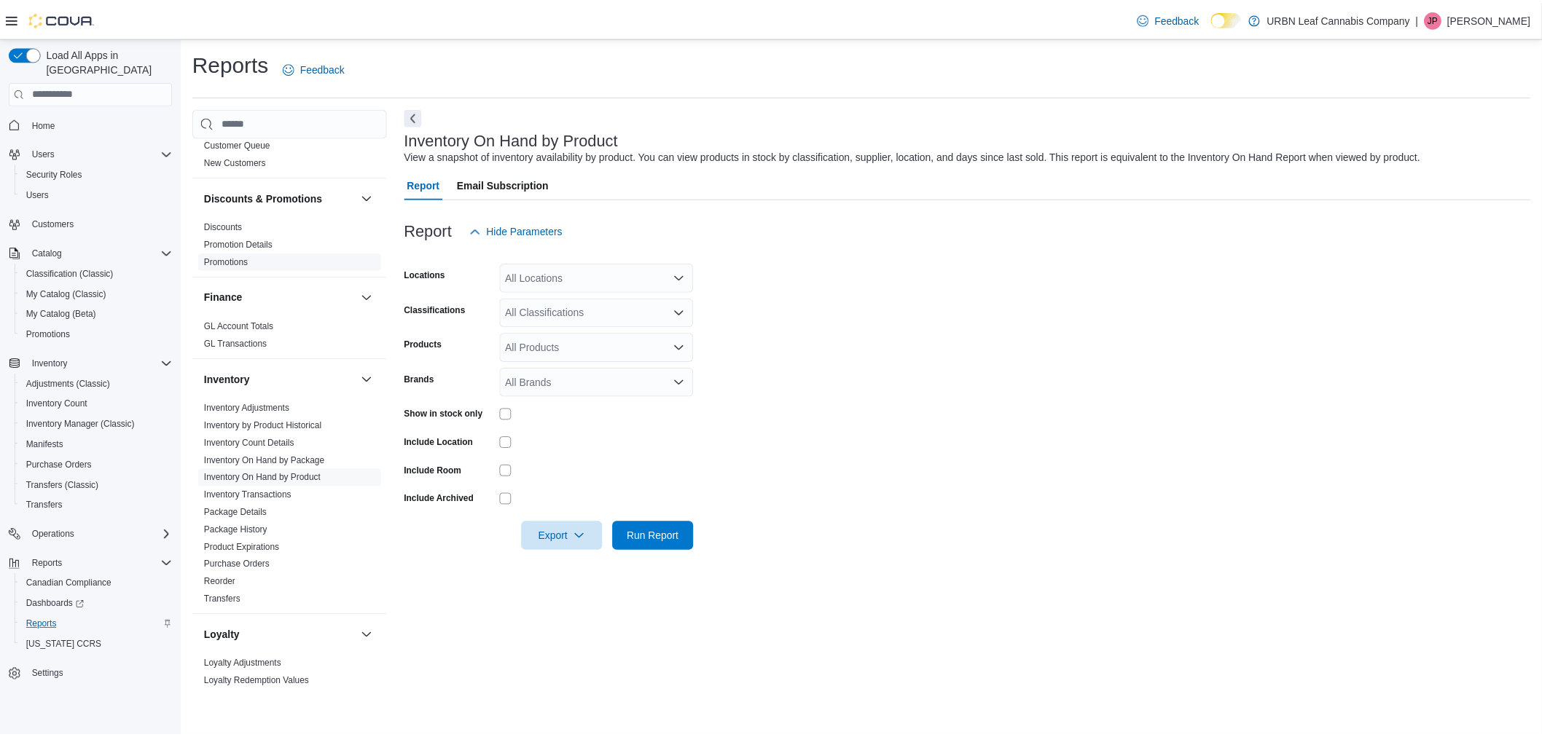
scroll to position [243, 0]
click at [258, 532] on link "Package History" at bounding box center [236, 530] width 63 height 10
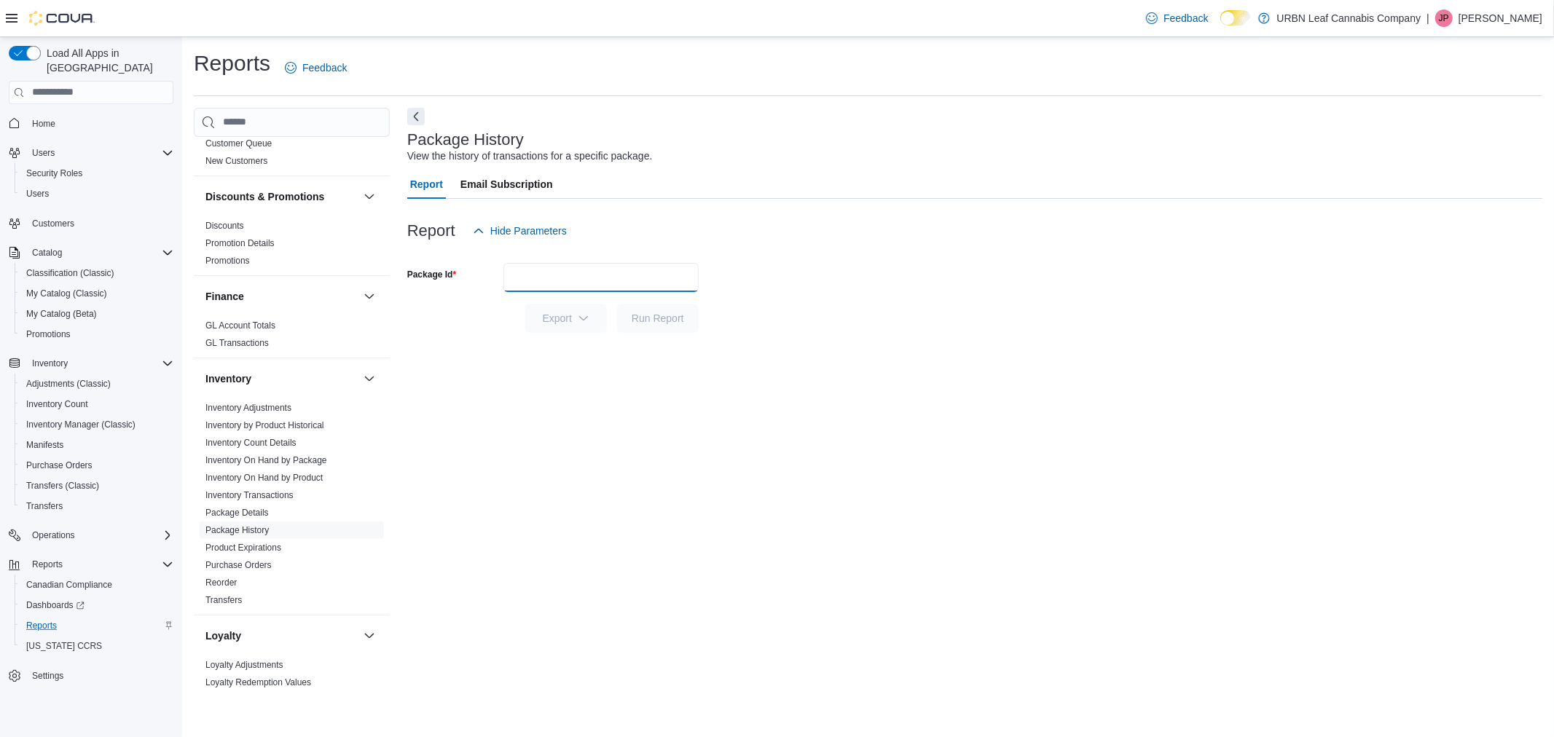
click at [600, 273] on input "Package Id" at bounding box center [600, 277] width 195 height 29
paste input "**********"
type input "**********"
click at [645, 323] on span "Run Report" at bounding box center [658, 317] width 52 height 15
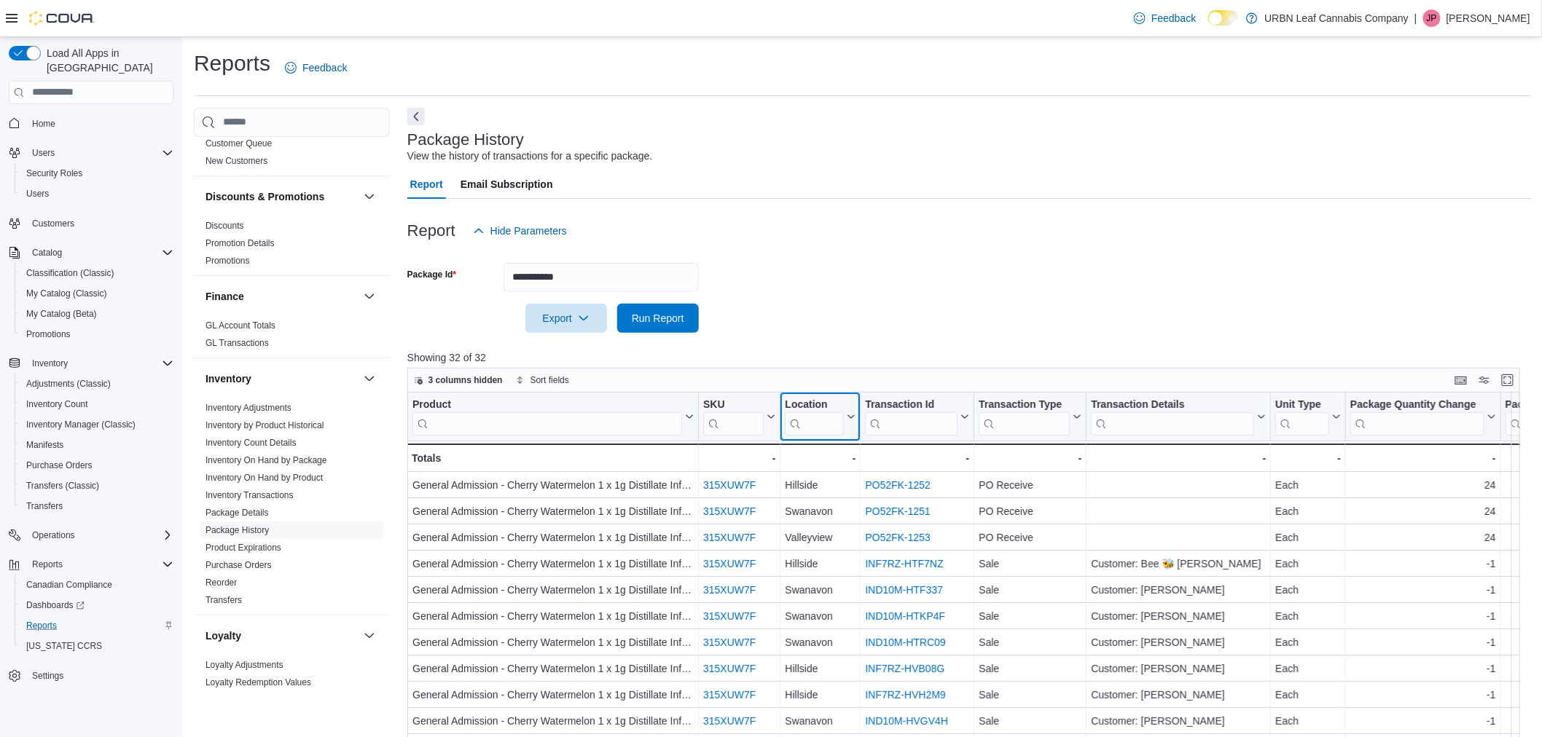
click at [828, 412] on input "search" at bounding box center [814, 423] width 59 height 23
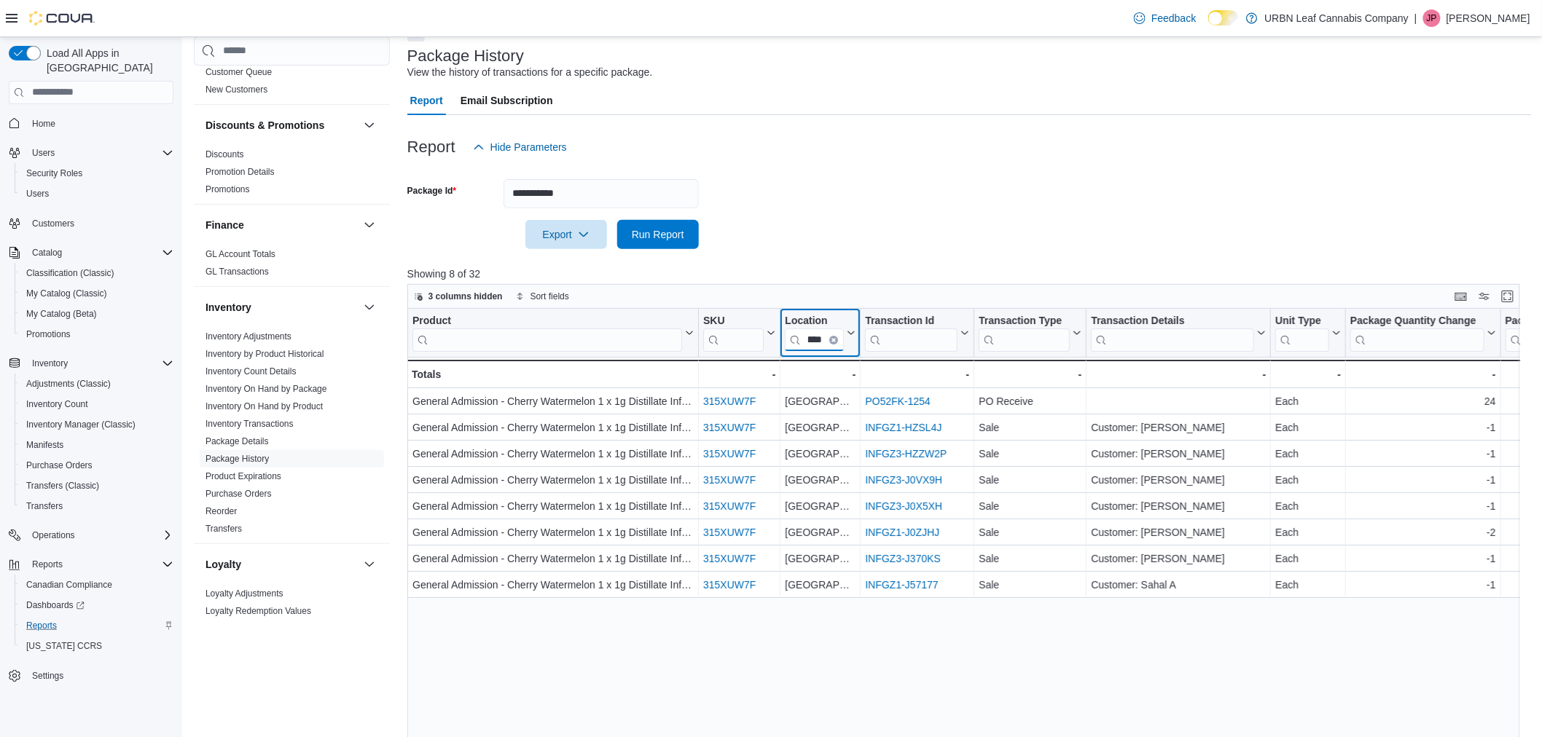
scroll to position [80, 0]
type input "*****"
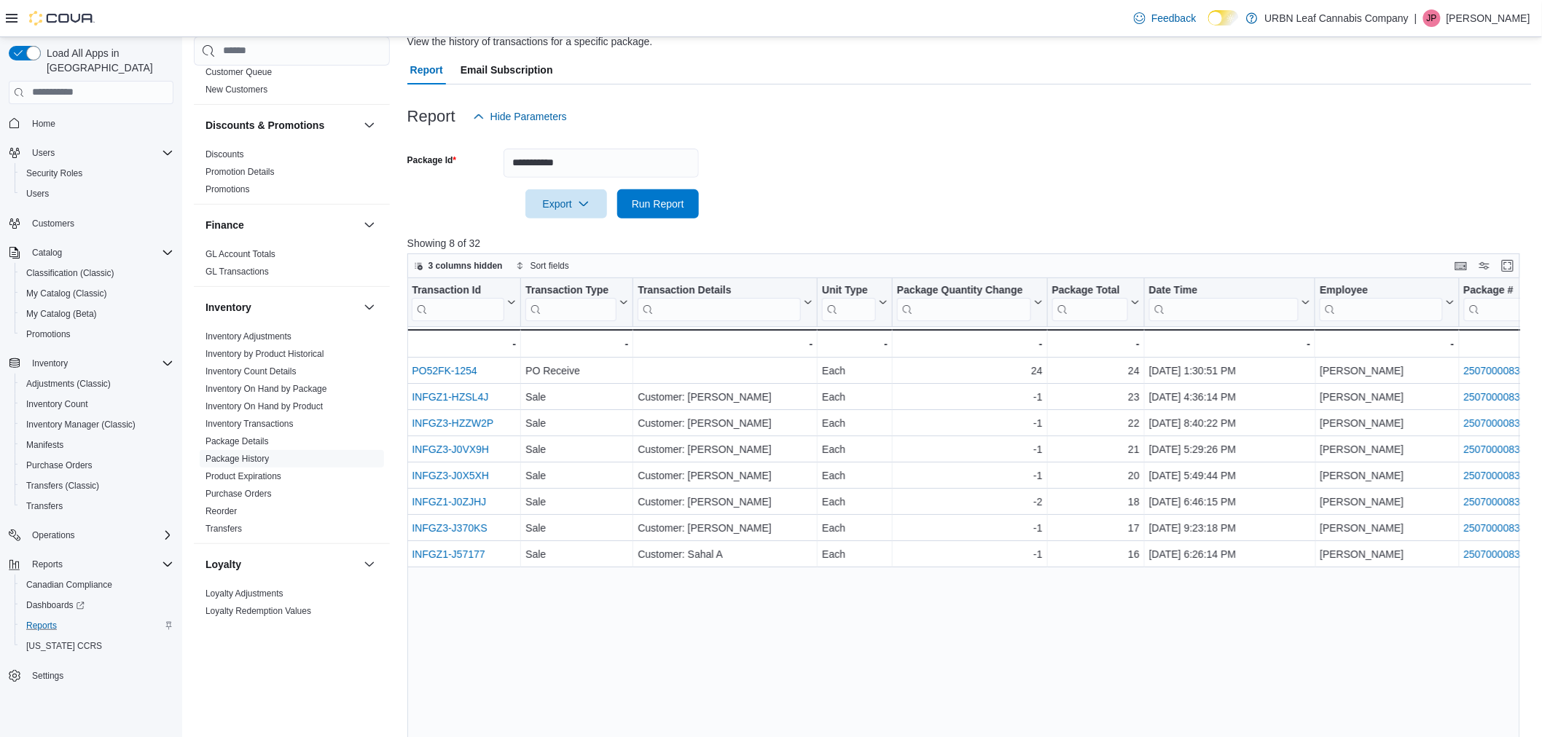
scroll to position [0, 0]
